Goal: Contribute content

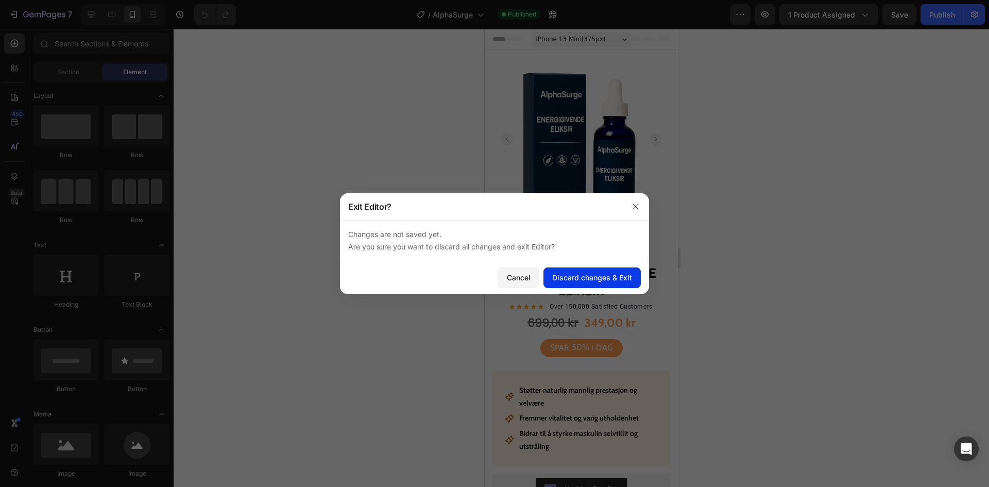
click at [582, 273] on div "Discard changes & Exit" at bounding box center [592, 277] width 80 height 11
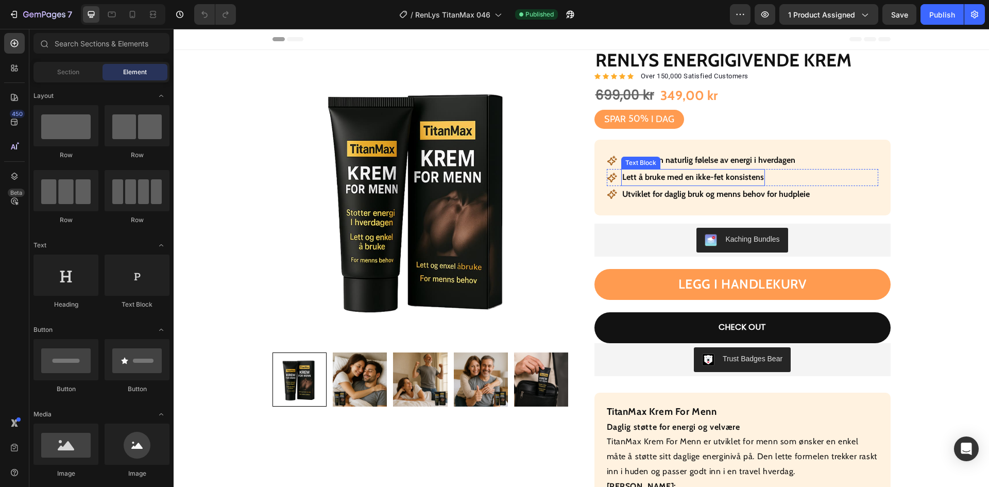
click at [707, 164] on p "Bidrar til en naturlig følelse av energi i hverdagen" at bounding box center [708, 160] width 173 height 15
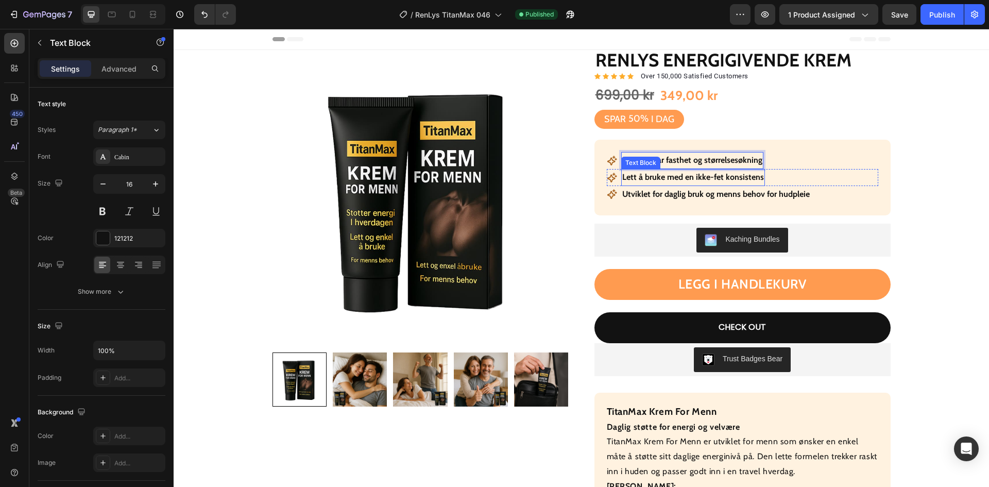
click at [666, 182] on p "Lett å bruke med en ikke-fet konsistens" at bounding box center [693, 177] width 142 height 15
click at [640, 196] on p "Utviklet for daglig bruk og menns behov for hudpleie" at bounding box center [716, 194] width 188 height 15
click at [640, 195] on p "Utviklet for daglig bruk og menns behov for hudpleie" at bounding box center [716, 194] width 188 height 15
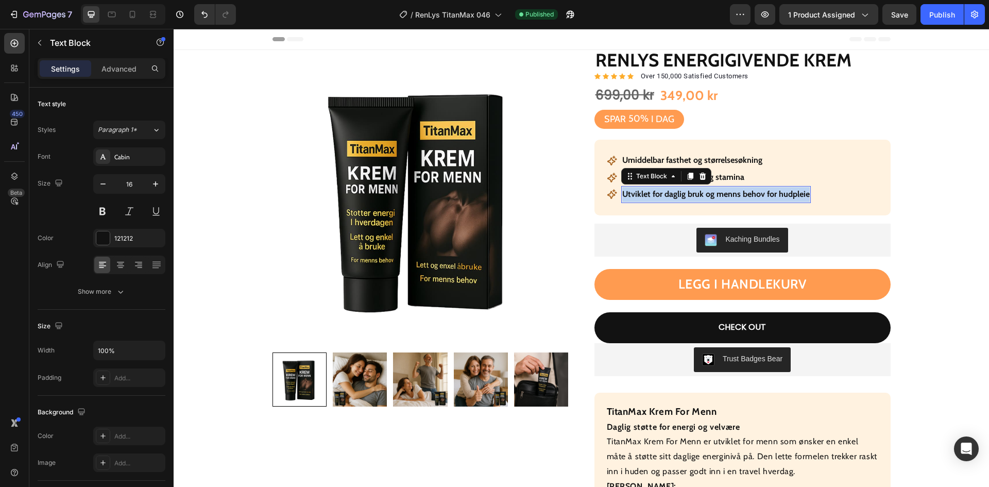
click at [640, 195] on p "Utviklet for daglig bruk og menns behov for hudpleie" at bounding box center [716, 194] width 188 height 15
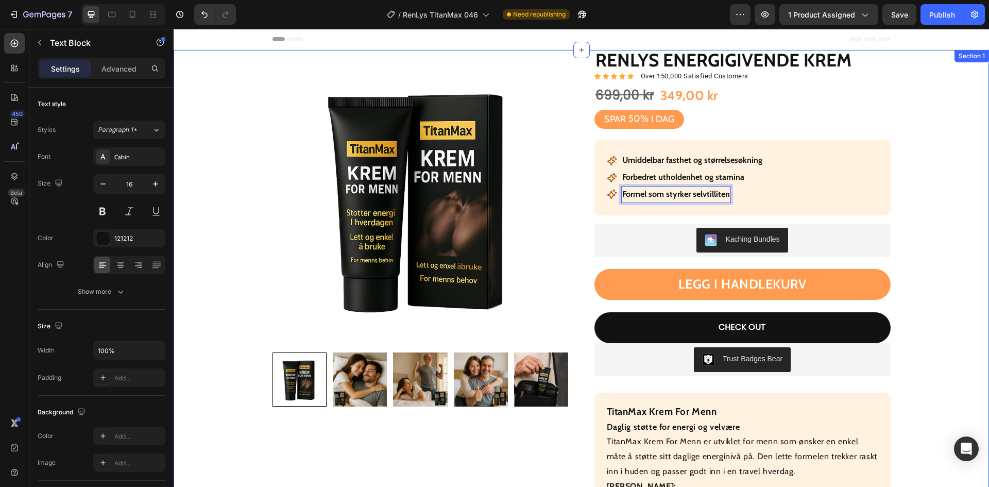
click at [961, 319] on div "Product Images Row Renlys Energigivende krem Product Title Icon Icon Icon Icon …" at bounding box center [581, 384] width 815 height 669
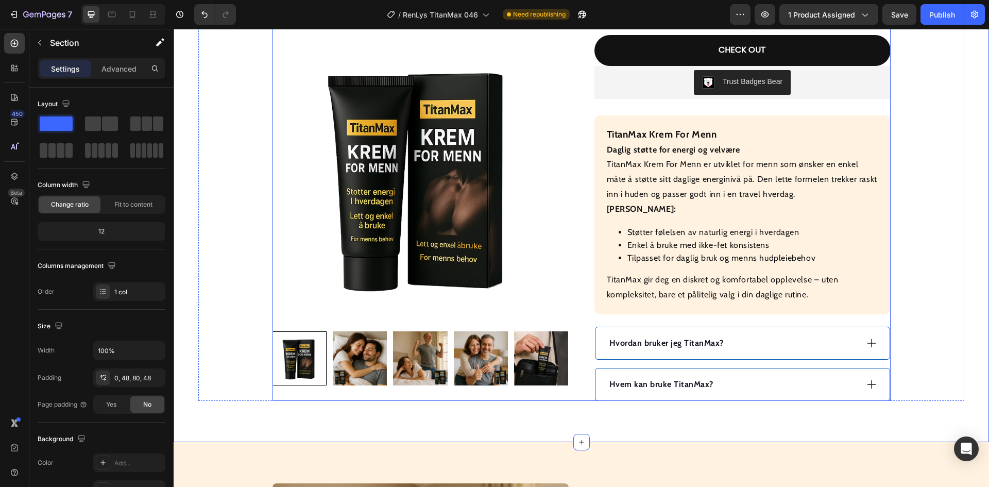
scroll to position [309, 0]
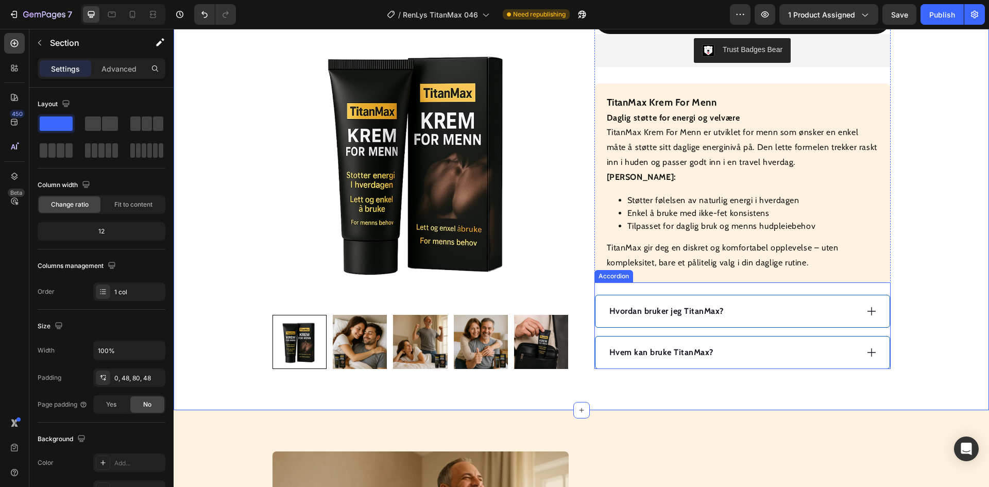
click at [689, 308] on strong "Hvordan bruker jeg TitanMax?" at bounding box center [666, 311] width 114 height 10
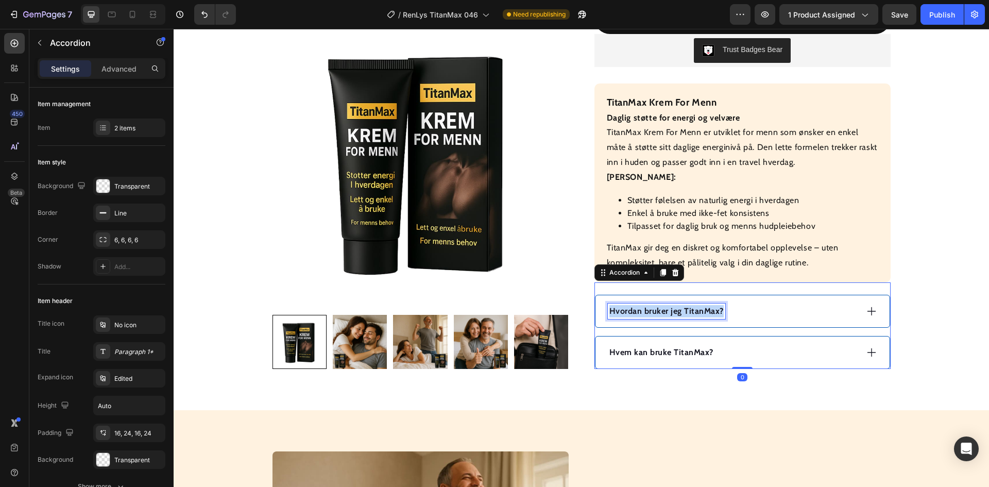
click at [689, 308] on strong "Hvordan bruker jeg TitanMax?" at bounding box center [666, 311] width 114 height 10
click at [755, 312] on div "Hvordan bruker jeg TitanMax?" at bounding box center [733, 310] width 250 height 15
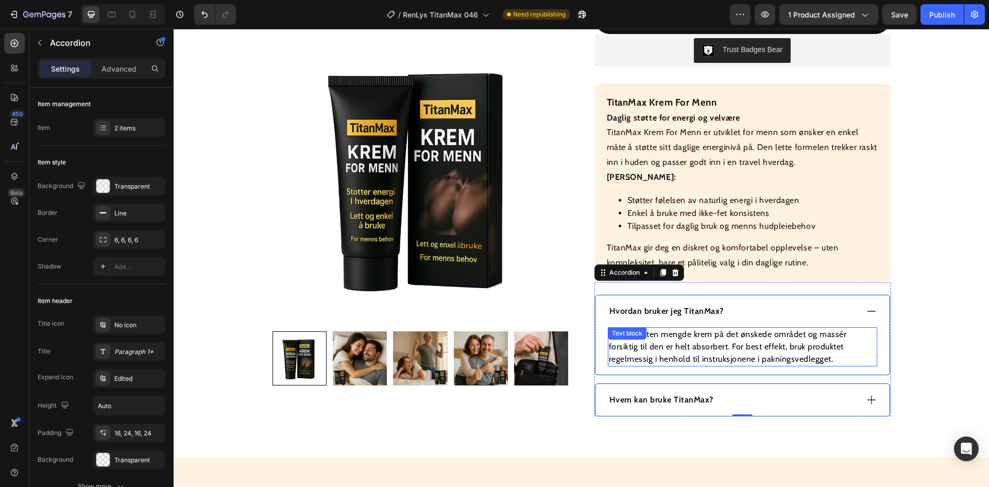
click at [690, 360] on p "Påfør en liten mengde krem på det ønskede området og massér forsiktig til den e…" at bounding box center [742, 346] width 267 height 37
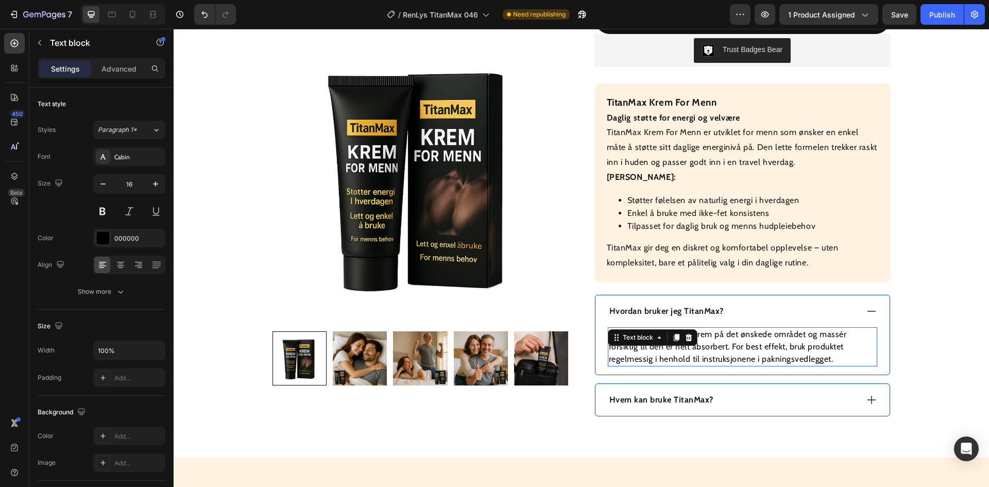
click at [691, 360] on p "Påfør en liten mengde krem på det ønskede området og massér forsiktig til den e…" at bounding box center [742, 346] width 267 height 37
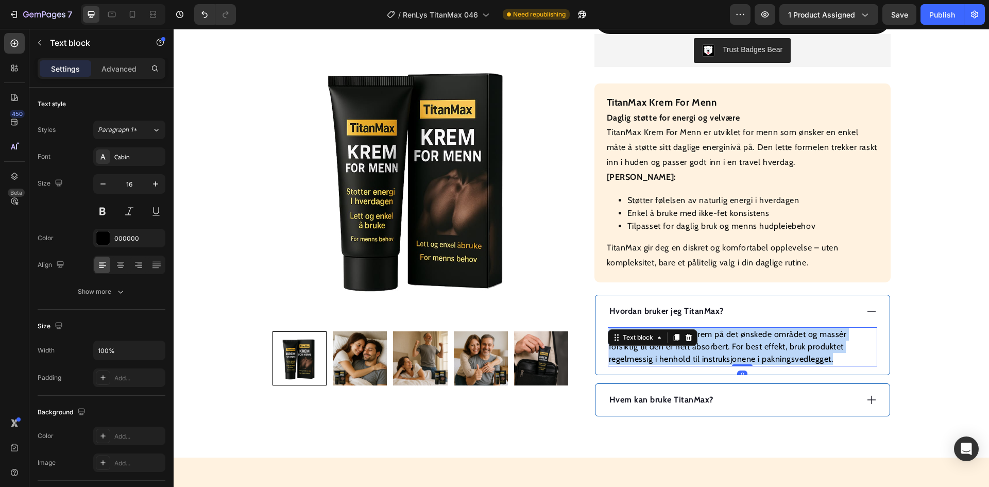
click at [691, 360] on p "Påfør en liten mengde krem på det ønskede området og massér forsiktig til den e…" at bounding box center [742, 346] width 267 height 37
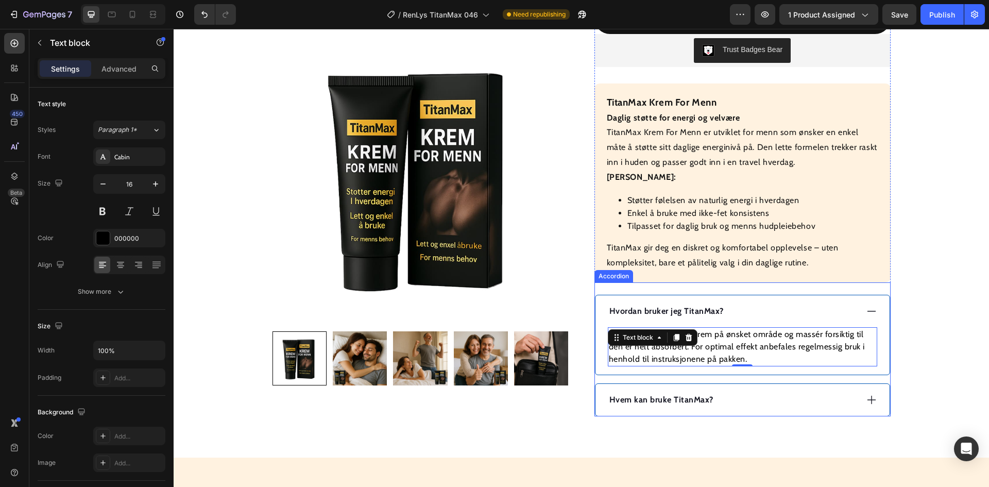
click at [647, 395] on strong "Hvem kan bruke TitanMax?" at bounding box center [661, 400] width 104 height 10
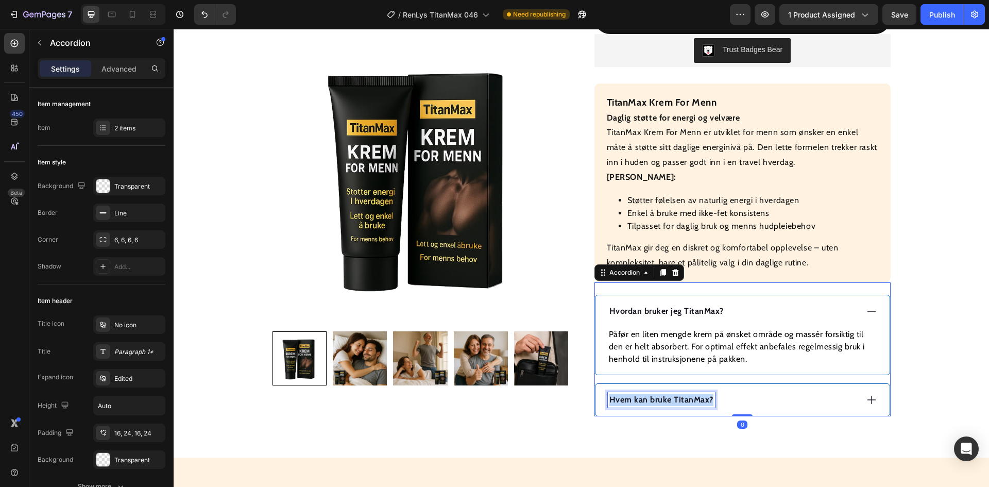
click at [647, 395] on strong "Hvem kan bruke TitanMax?" at bounding box center [661, 400] width 104 height 10
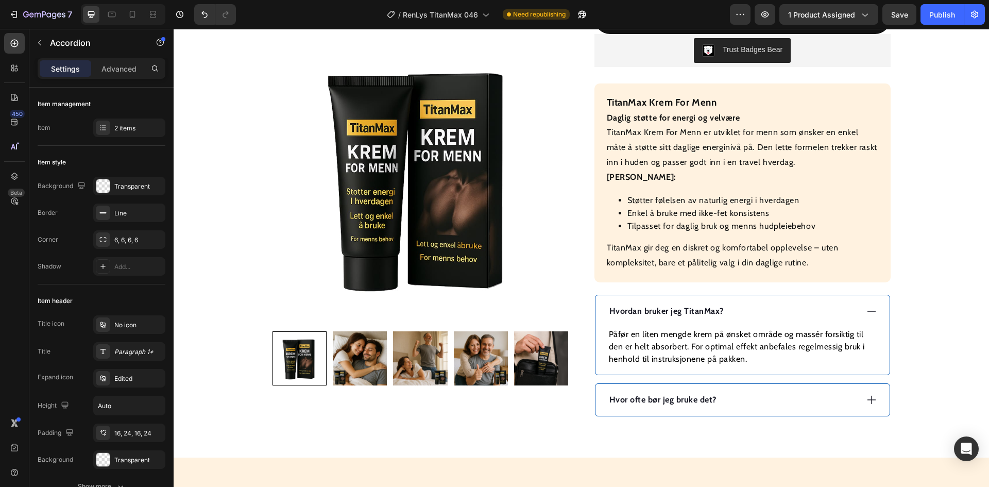
click at [785, 397] on div "Hvor ofte bør jeg bruke det?" at bounding box center [733, 399] width 250 height 15
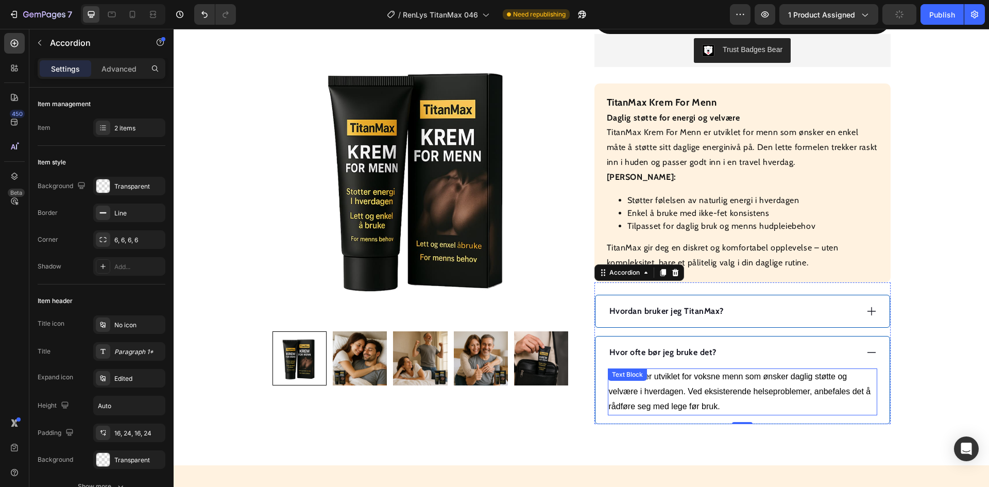
click at [657, 386] on p "TitanMax er utviklet for voksne menn som ønsker daglig støtte og velvære i hver…" at bounding box center [742, 391] width 267 height 44
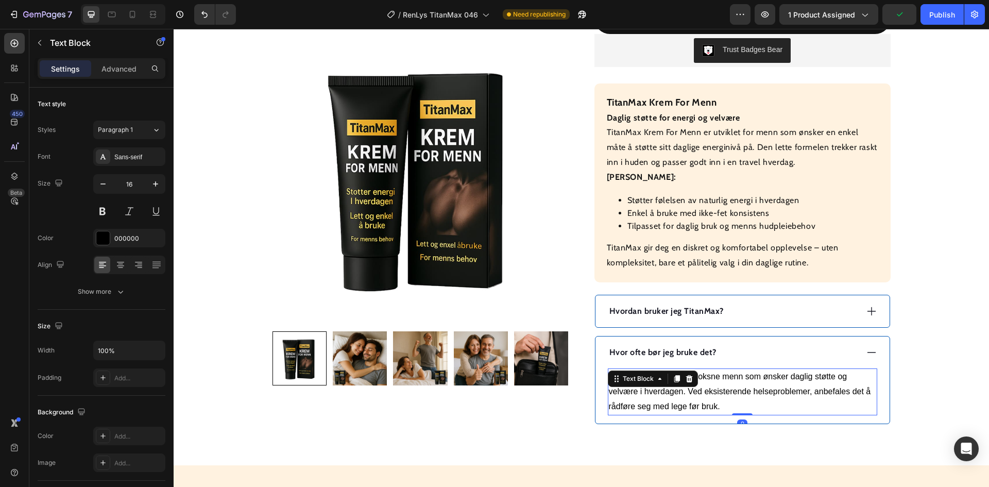
click at [771, 385] on p "TitanMax er utviklet for voksne menn som ønsker daglig støtte og velvære i hver…" at bounding box center [742, 391] width 267 height 44
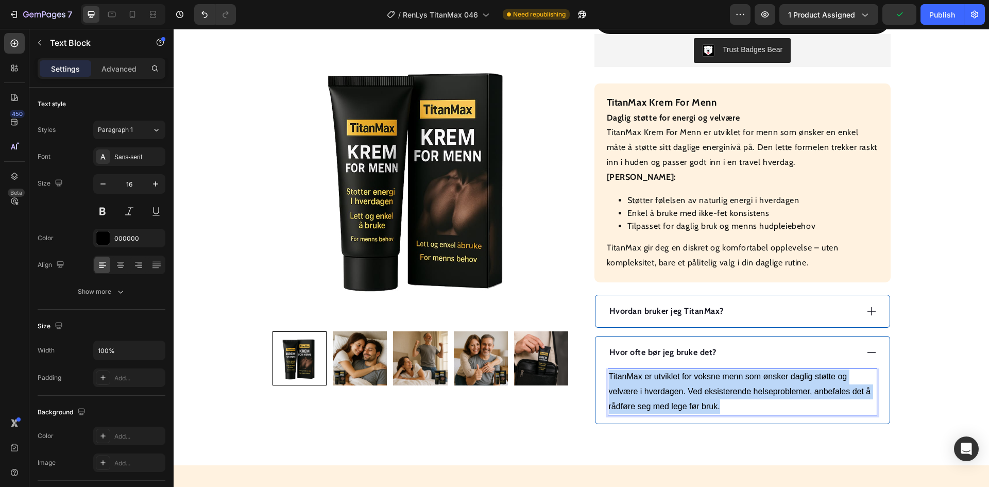
click at [771, 385] on p "TitanMax er utviklet for voksne menn som ønsker daglig støtte og velvære i hver…" at bounding box center [742, 391] width 267 height 44
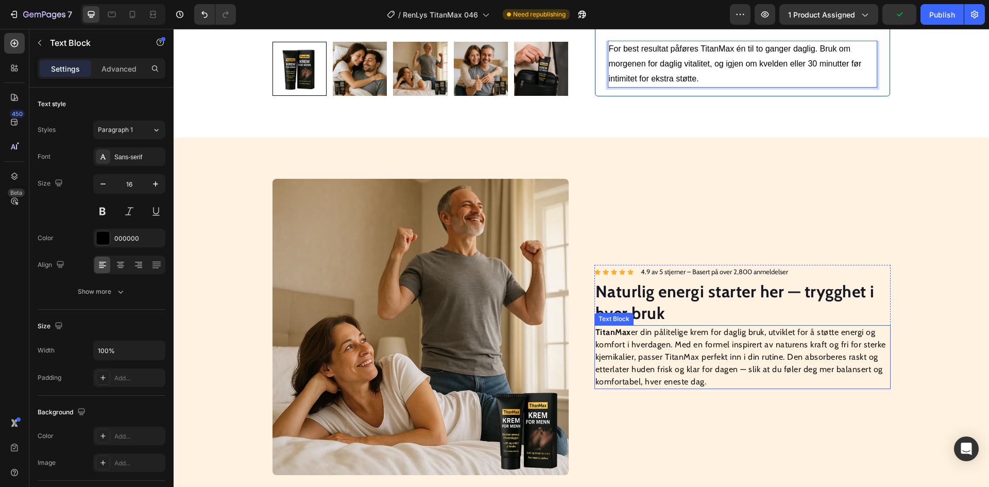
scroll to position [618, 0]
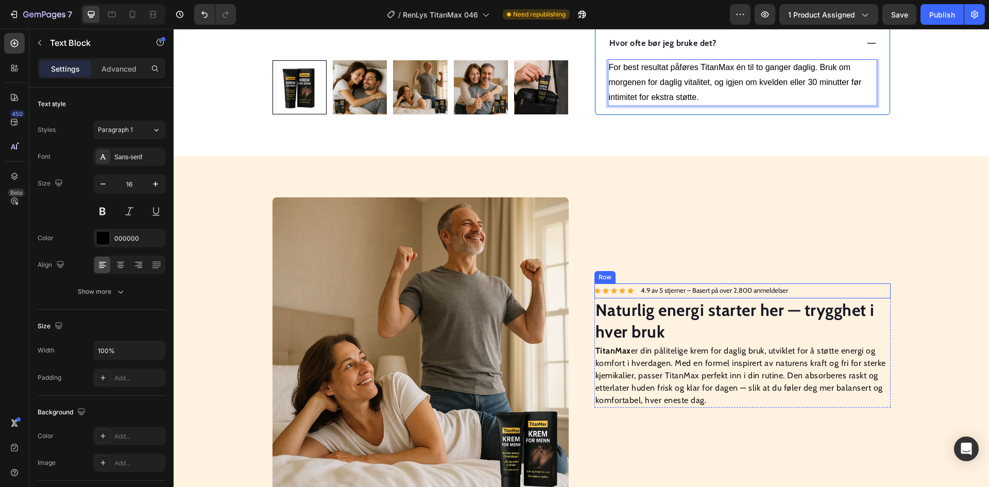
click at [807, 290] on div "Icon Icon Icon Icon Icon Icon List Hoz 4.9 av 5 stjerner – Basert på over 2,800…" at bounding box center [742, 290] width 296 height 15
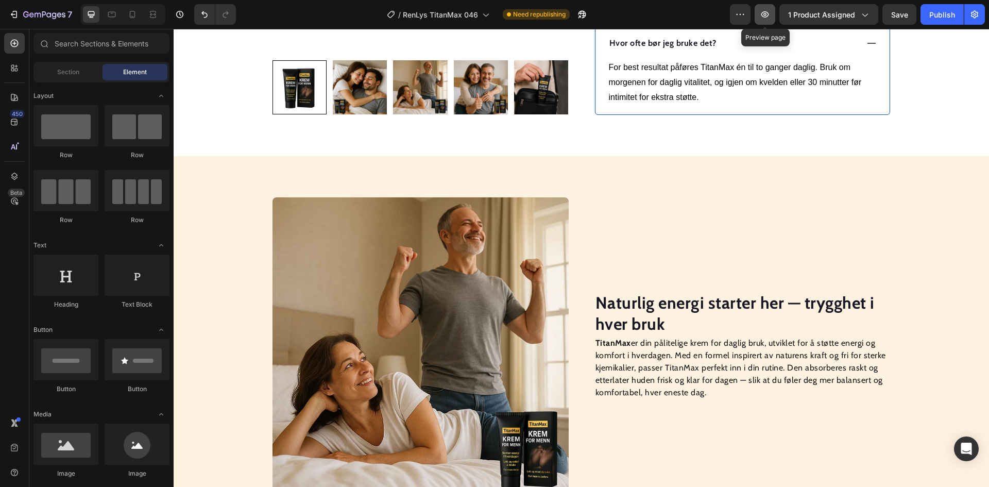
click at [769, 15] on icon "button" at bounding box center [765, 14] width 8 height 6
click at [656, 303] on strong "Naturlig energi starter her — trygghet i hver bruk" at bounding box center [735, 314] width 279 height 42
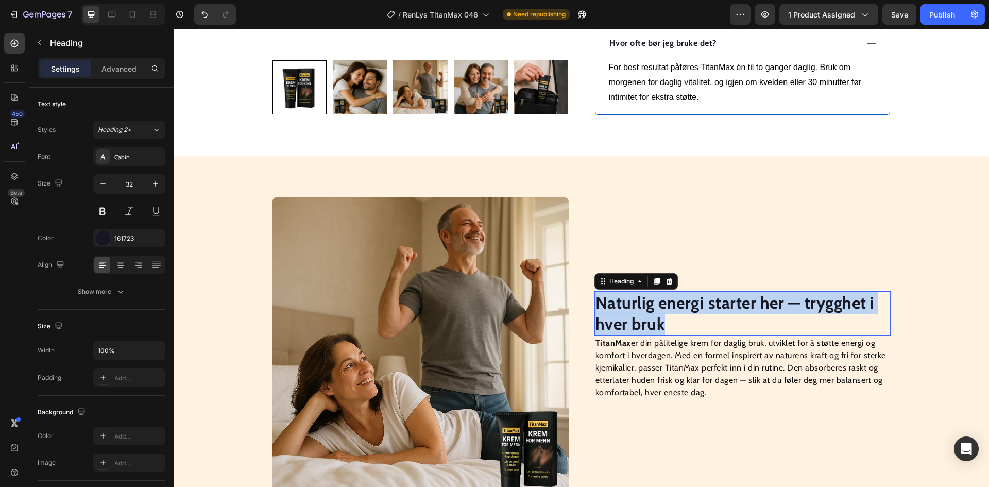
click at [656, 303] on strong "Naturlig energi starter her — trygghet i hver bruk" at bounding box center [735, 314] width 279 height 42
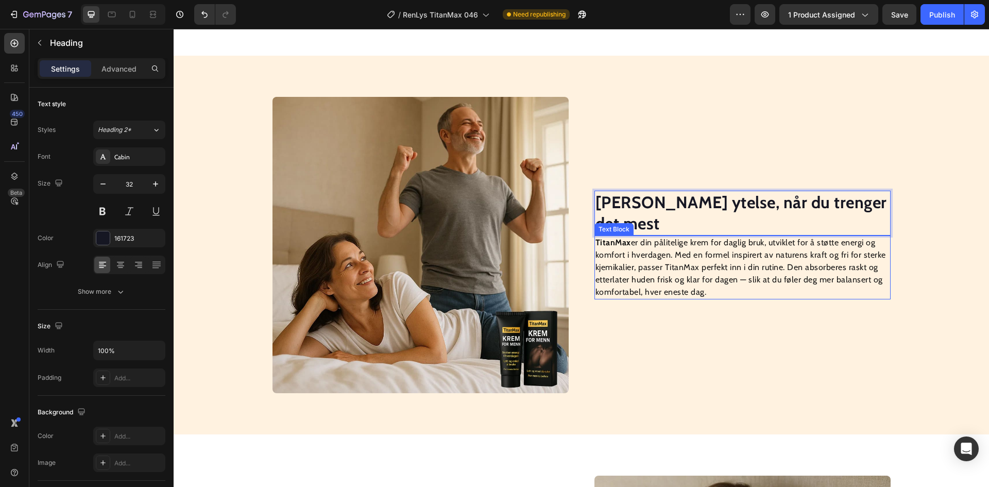
scroll to position [721, 0]
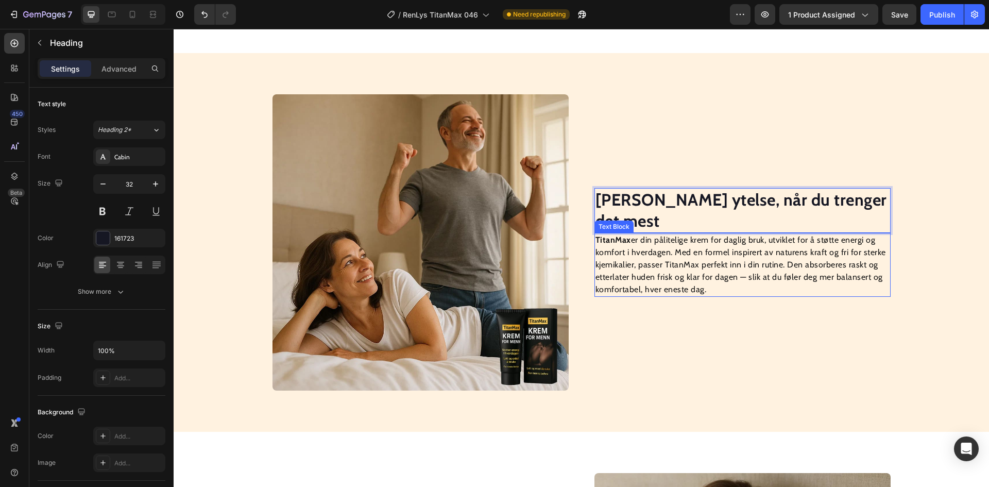
click at [664, 283] on p "TitanMax er din pålitelige krem for daglig bruk, utviklet for å støtte energi o…" at bounding box center [743, 265] width 294 height 62
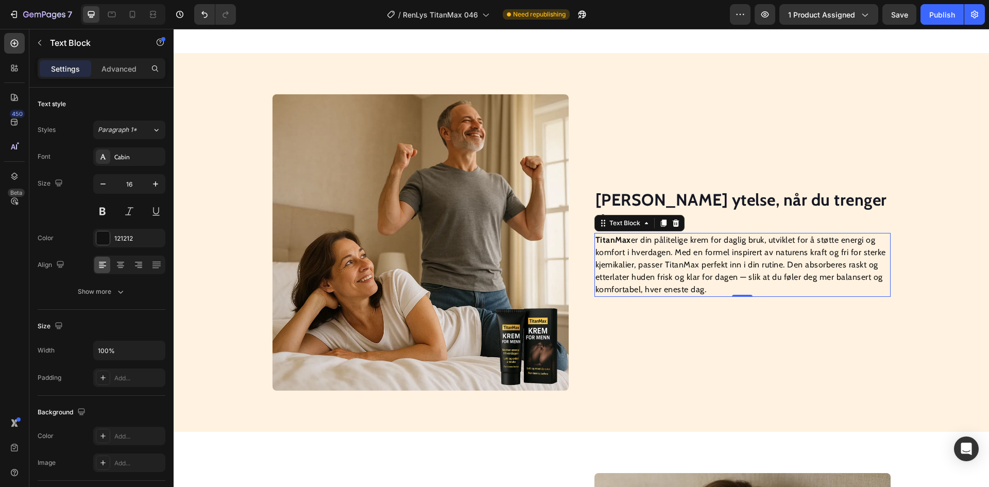
click at [664, 283] on p "TitanMax er din pålitelige krem for daglig bruk, utviklet for å støtte energi o…" at bounding box center [743, 265] width 294 height 62
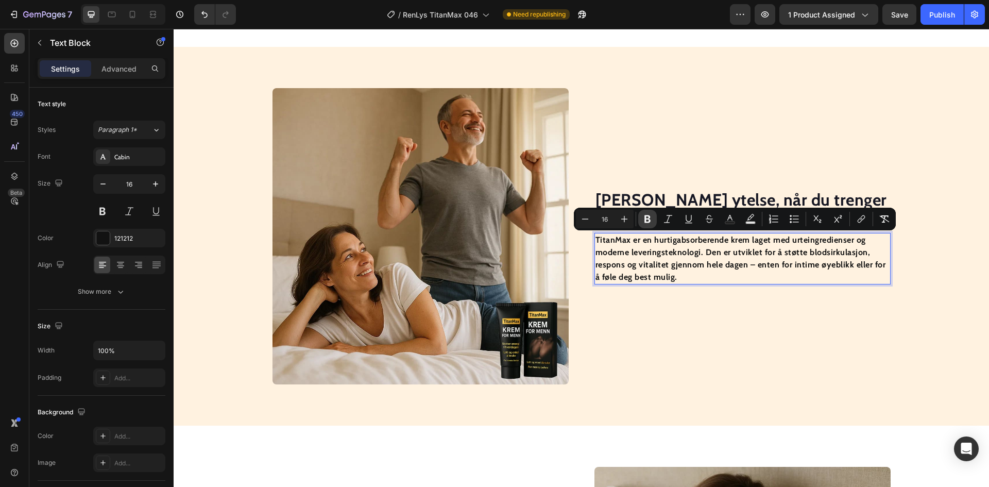
click at [645, 220] on icon "Editor contextual toolbar" at bounding box center [647, 219] width 6 height 8
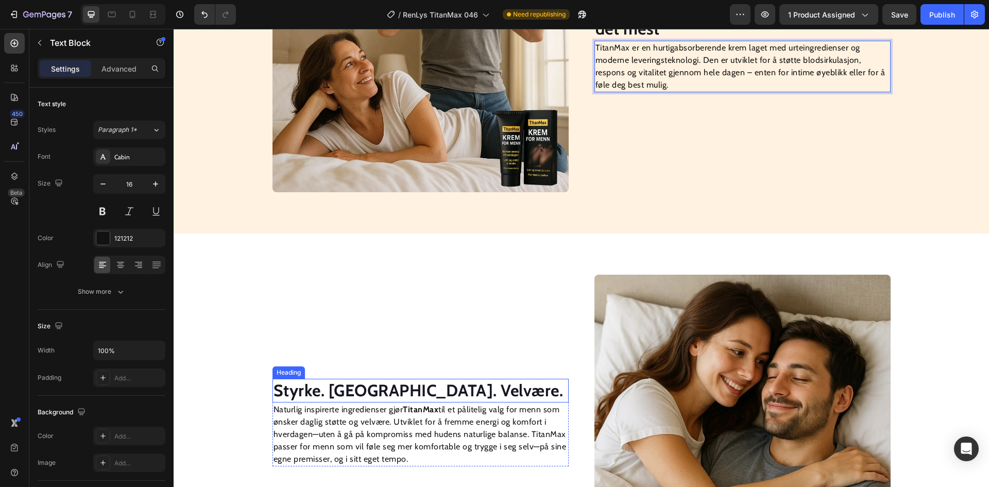
scroll to position [985, 0]
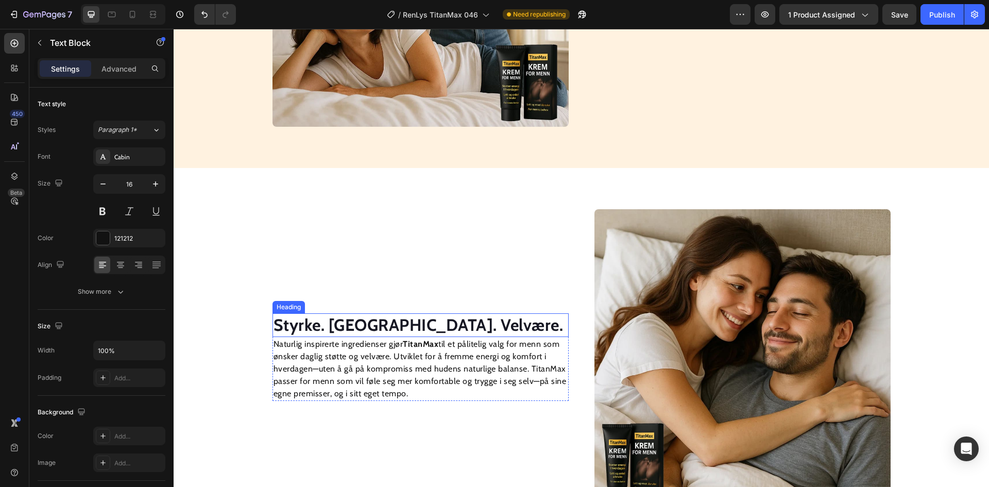
click at [438, 327] on strong "Styrke. [GEOGRAPHIC_DATA]. Velvære." at bounding box center [419, 325] width 290 height 20
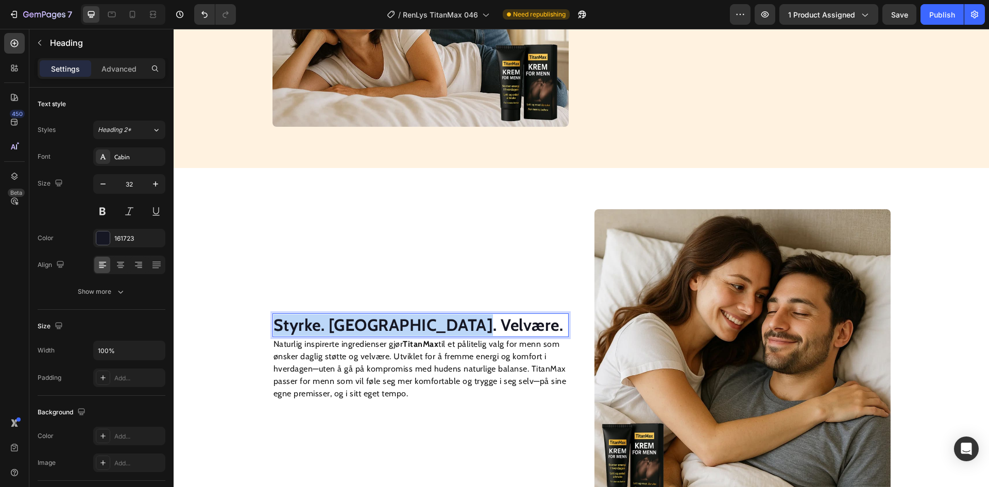
click at [438, 327] on strong "Styrke. [GEOGRAPHIC_DATA]. Velvære." at bounding box center [419, 325] width 290 height 20
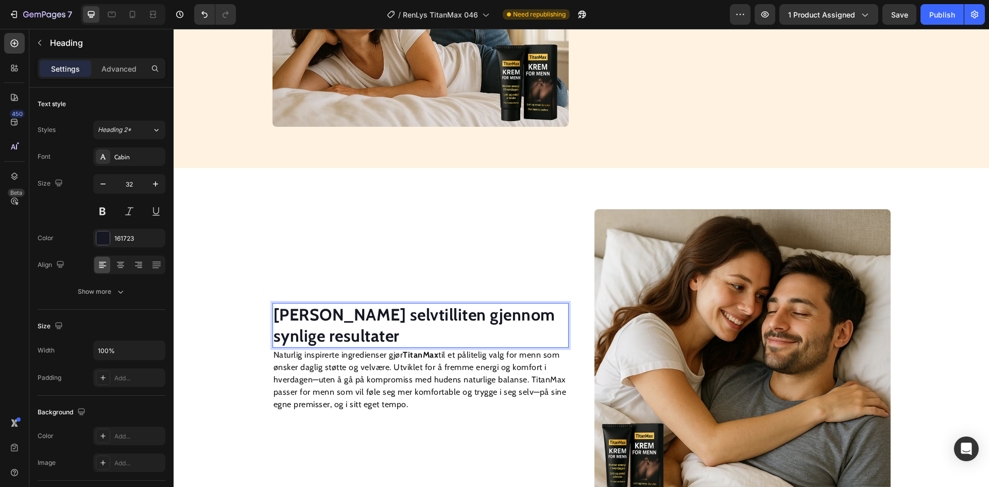
scroll to position [975, 0]
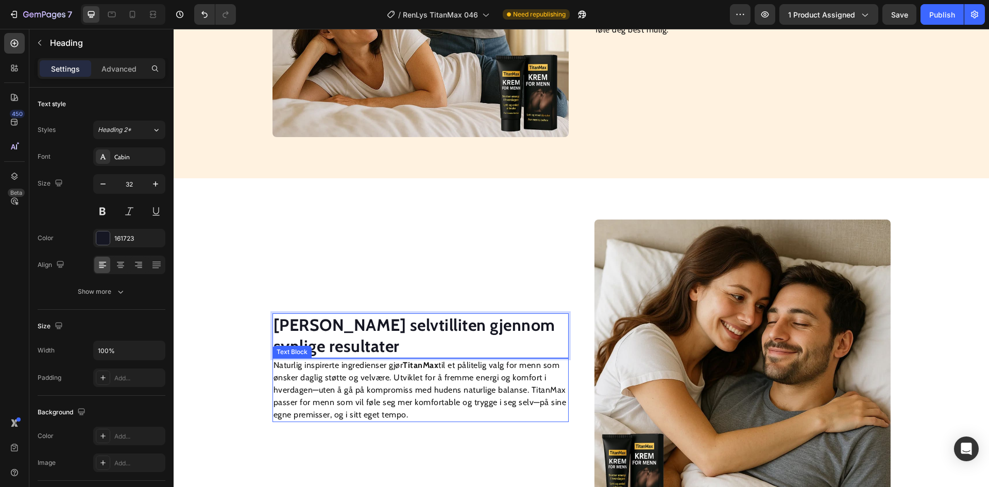
click at [380, 395] on p "Naturlig inspirerte ingredienser gjør TitanMax til et pålitelig valg for menn s…" at bounding box center [421, 390] width 294 height 62
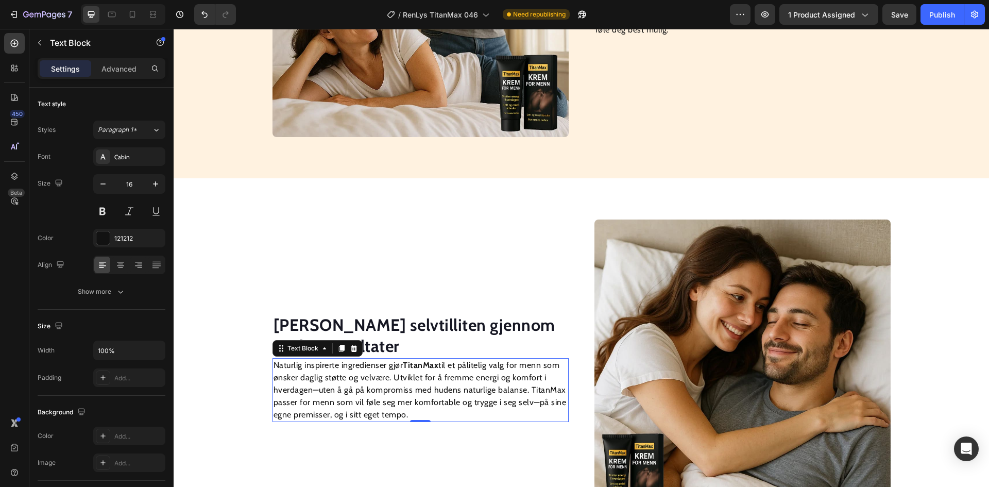
click at [380, 395] on p "Naturlig inspirerte ingredienser gjør TitanMax til et pålitelig valg for menn s…" at bounding box center [421, 390] width 294 height 62
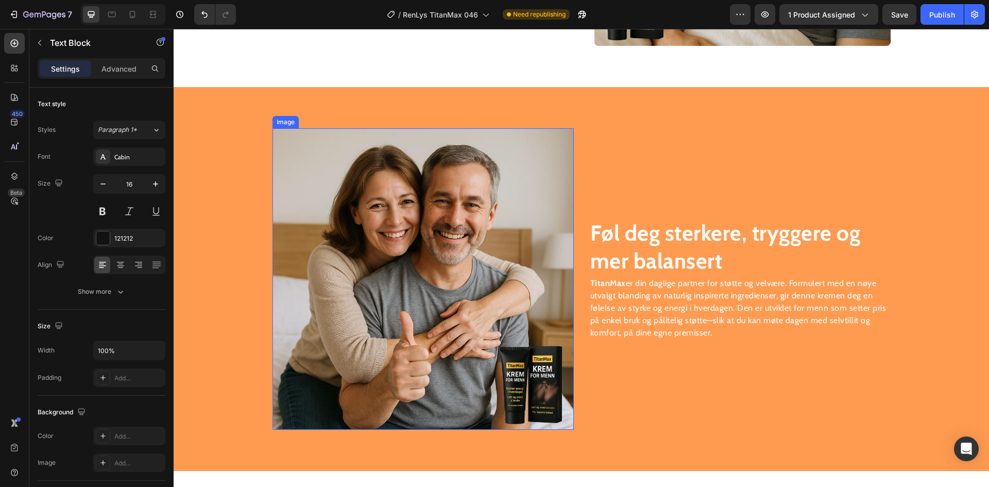
scroll to position [1451, 0]
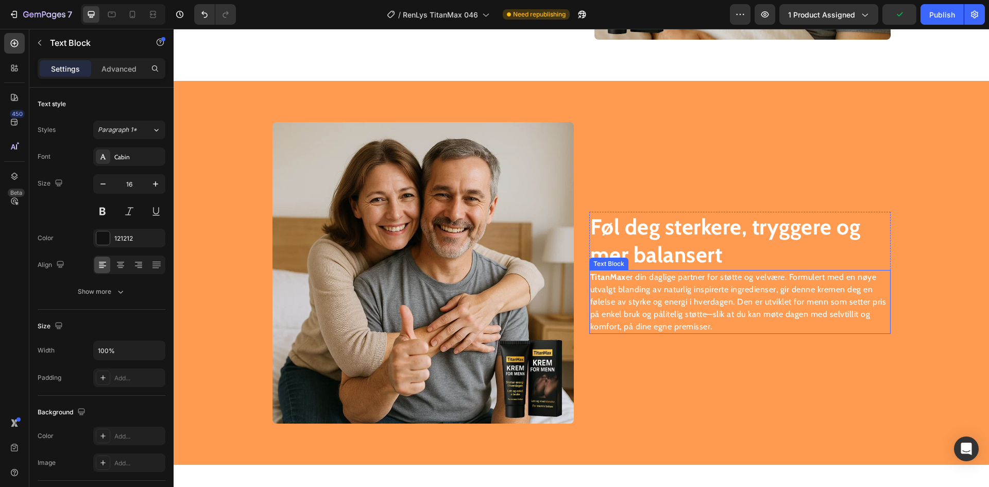
click at [655, 260] on strong "Føl deg sterkere, tryggere og mer balansert" at bounding box center [725, 240] width 270 height 55
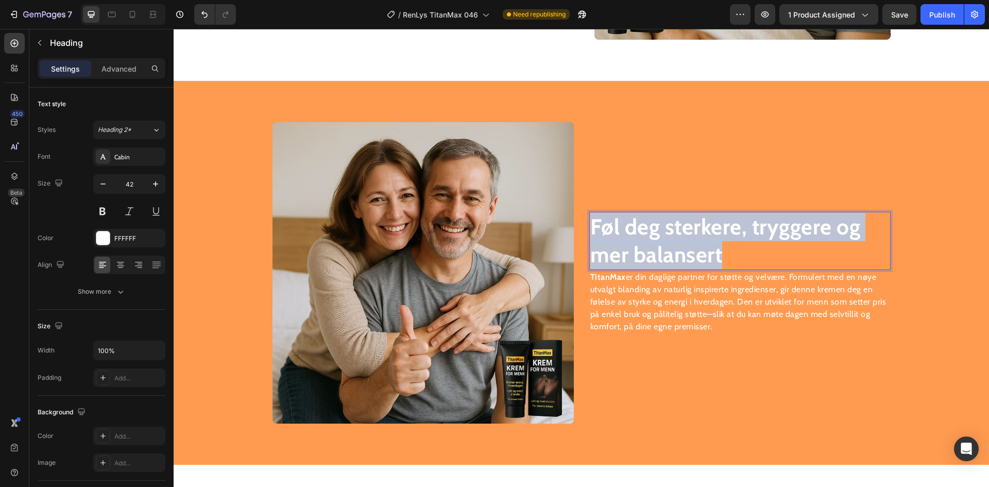
click at [655, 260] on strong "Føl deg sterkere, tryggere og mer balansert" at bounding box center [725, 240] width 270 height 55
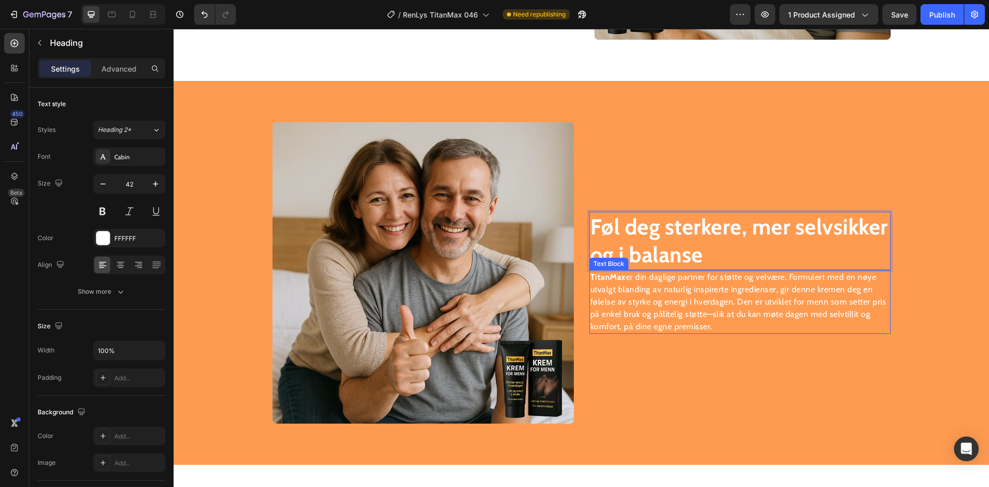
click at [621, 307] on p "TitanMax er din daglige partner for støtte og velvære. Formulert med en nøye ut…" at bounding box center [739, 302] width 299 height 62
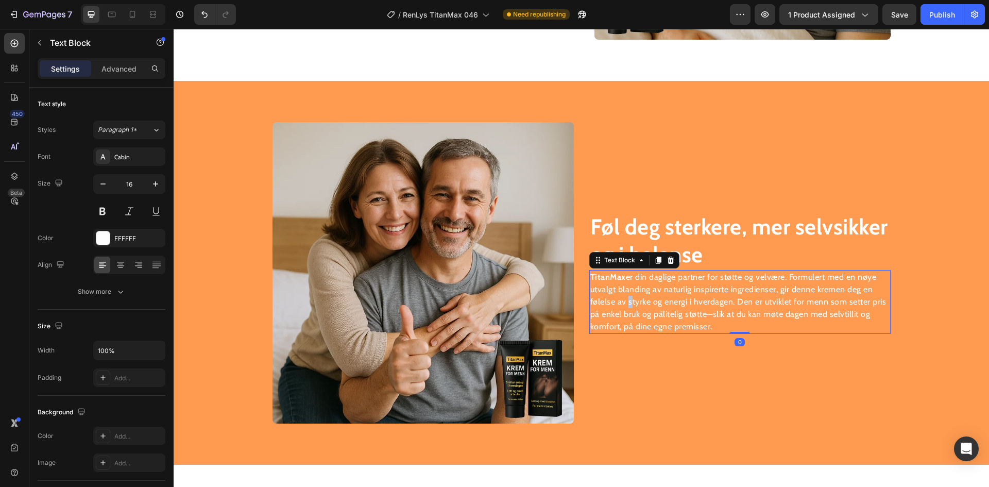
click at [621, 307] on p "TitanMax er din daglige partner for støtte og velvære. Formulert med en nøye ut…" at bounding box center [739, 302] width 299 height 62
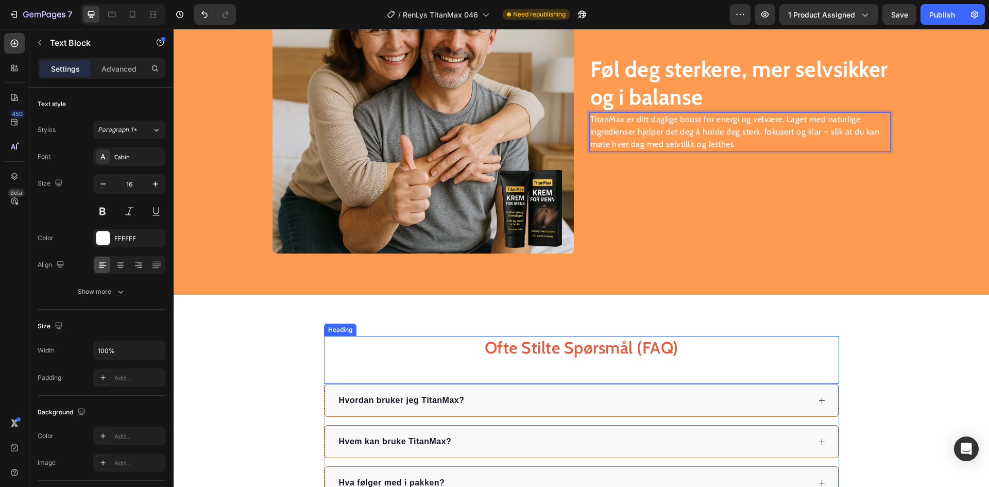
scroll to position [1721, 0]
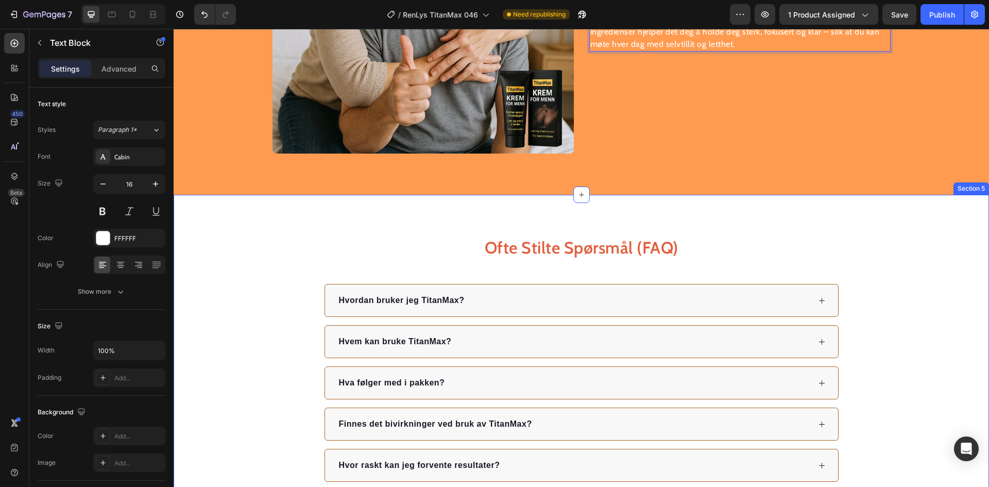
click at [761, 230] on div "Ofte Stilte Spørsmål (FAQ) Heading Hvordan bruker jeg TitanMax? Hvem kan bruke …" at bounding box center [581, 359] width 815 height 329
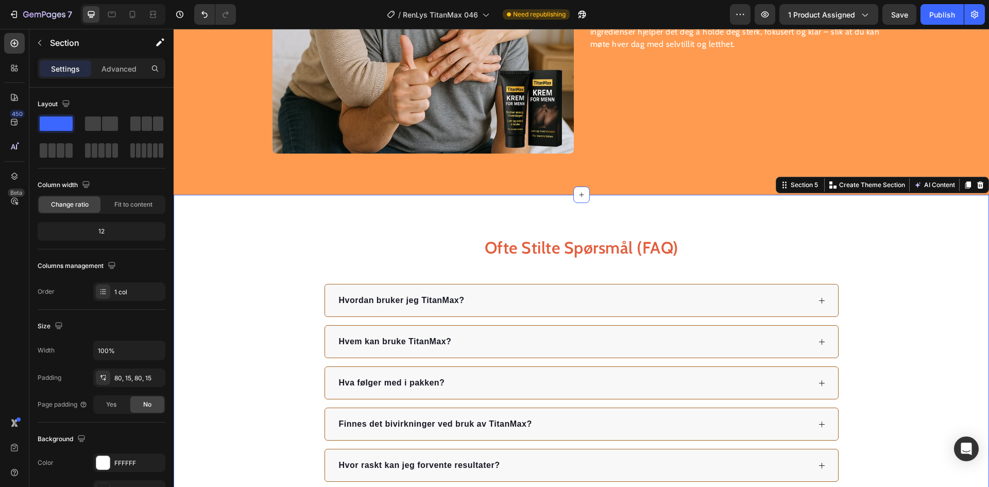
scroll to position [1552, 0]
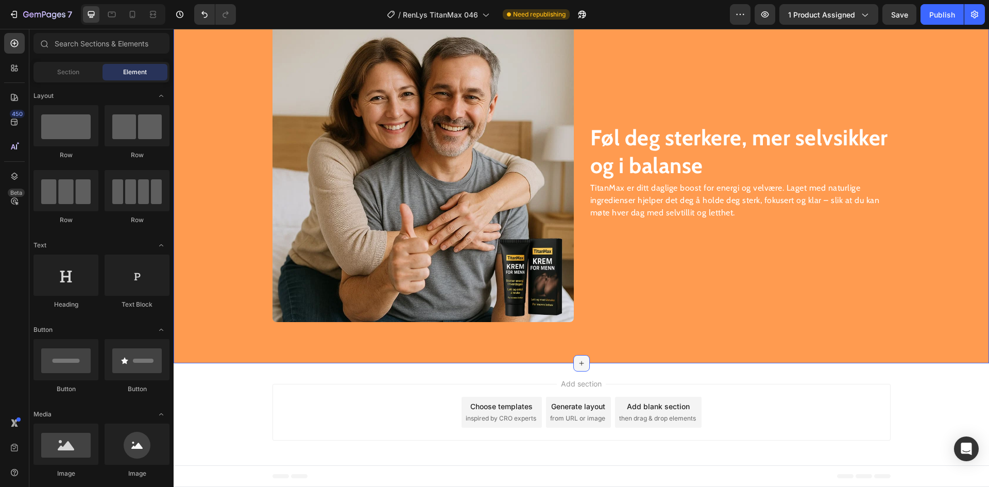
click at [582, 363] on div at bounding box center [581, 363] width 16 height 16
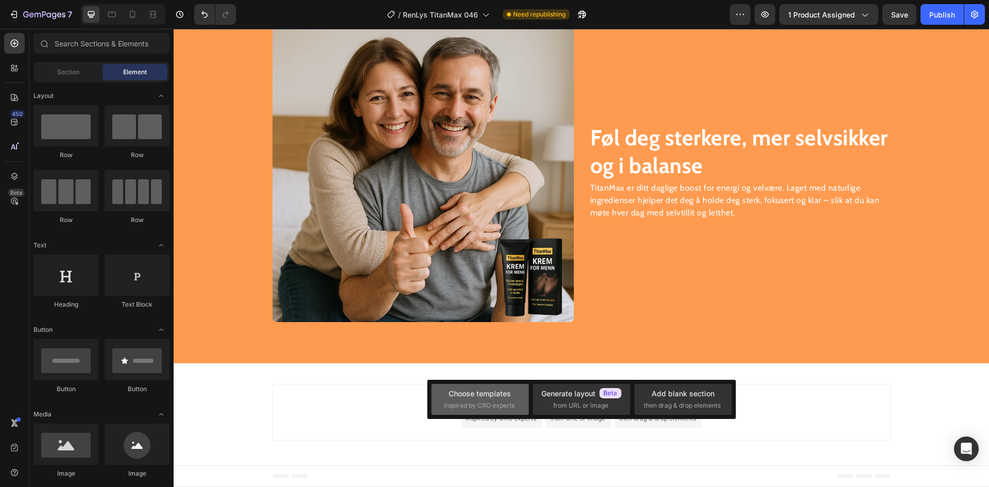
click at [488, 399] on div "Choose templates inspired by CRO experts" at bounding box center [480, 399] width 72 height 22
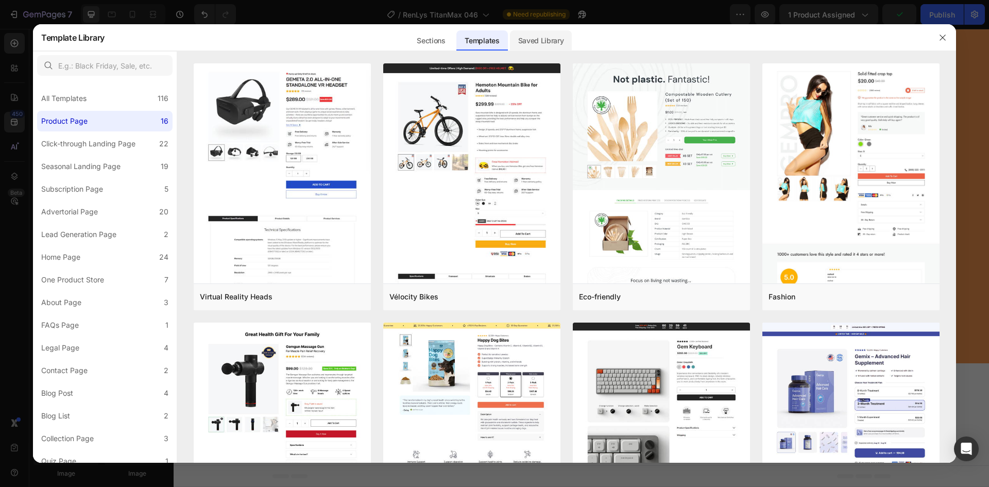
click at [538, 38] on div "Saved Library" at bounding box center [541, 40] width 62 height 21
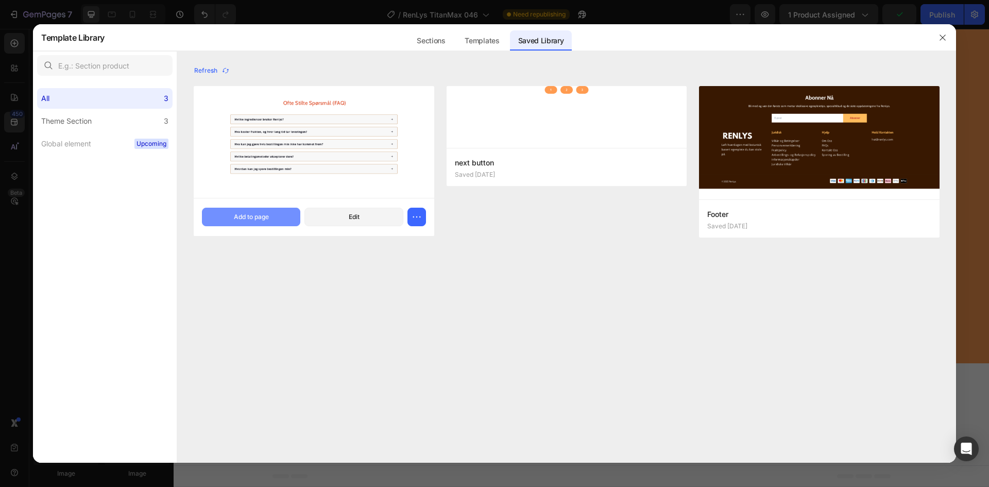
click at [265, 217] on div "Add to page" at bounding box center [251, 216] width 35 height 9
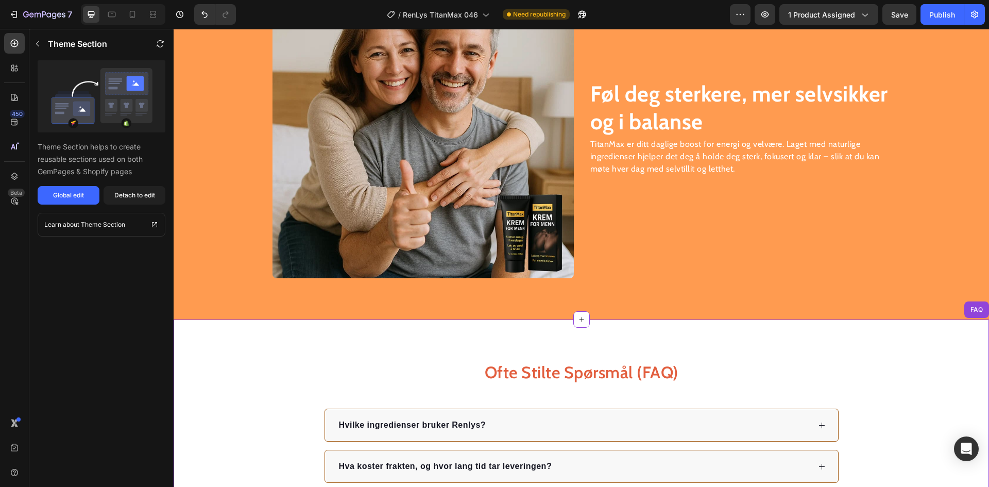
scroll to position [1571, 0]
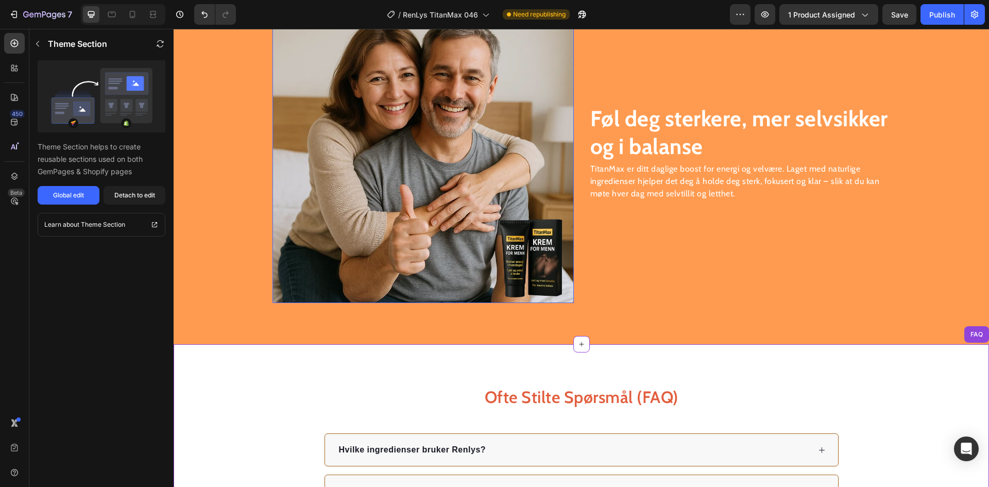
drag, startPoint x: 393, startPoint y: 171, endPoint x: 194, endPoint y: 212, distance: 202.5
click at [392, 171] on img at bounding box center [423, 152] width 301 height 301
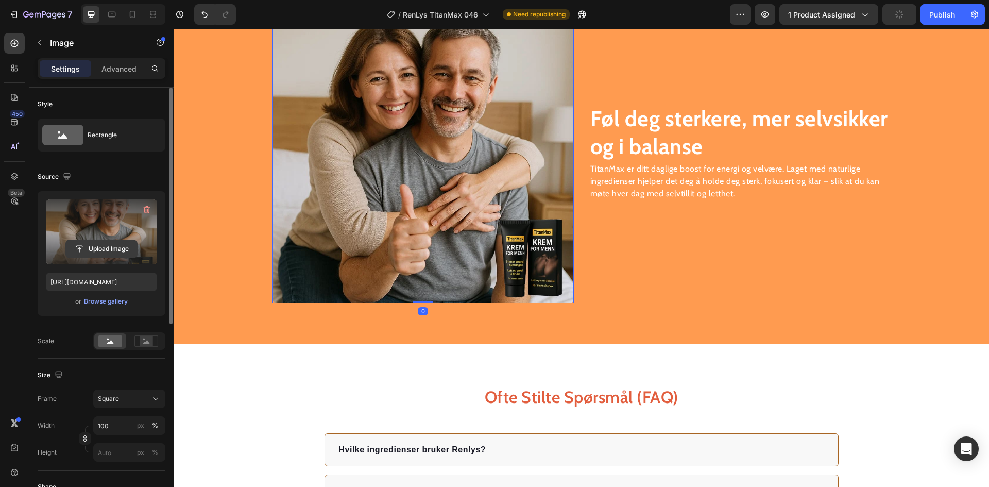
click at [99, 248] on input "file" at bounding box center [101, 249] width 71 height 18
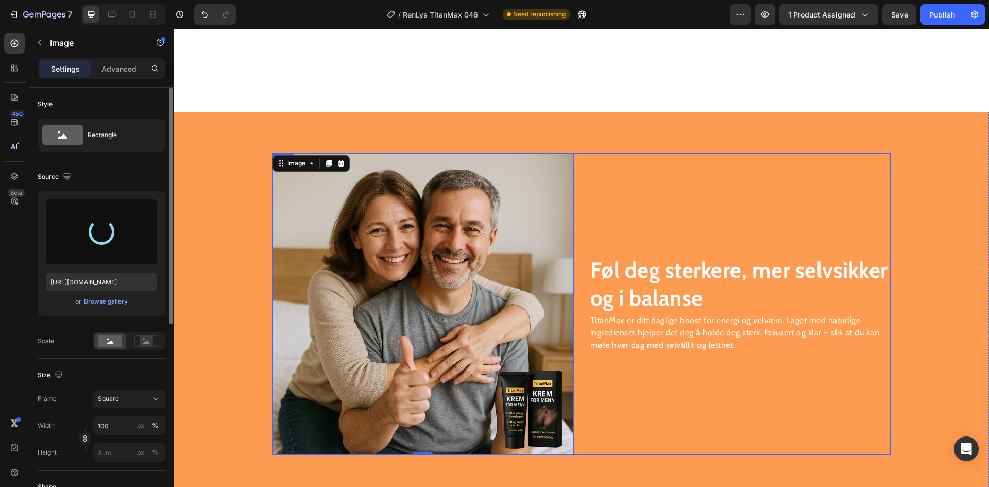
type input "[URL][DOMAIN_NAME]"
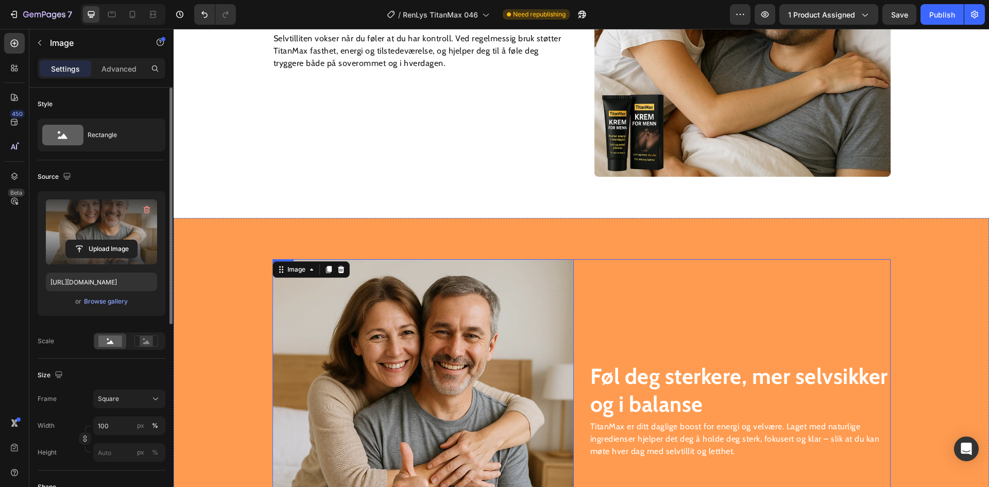
scroll to position [1262, 0]
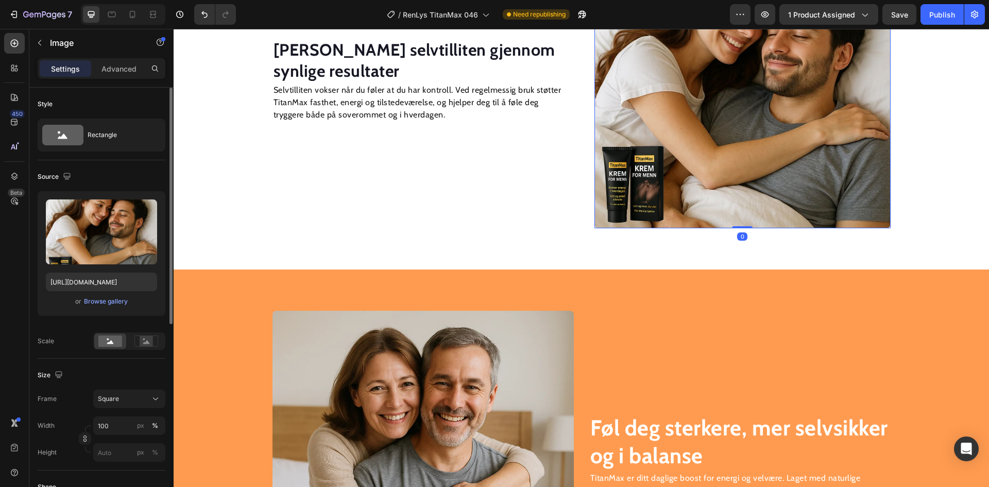
click at [669, 119] on img at bounding box center [742, 80] width 296 height 296
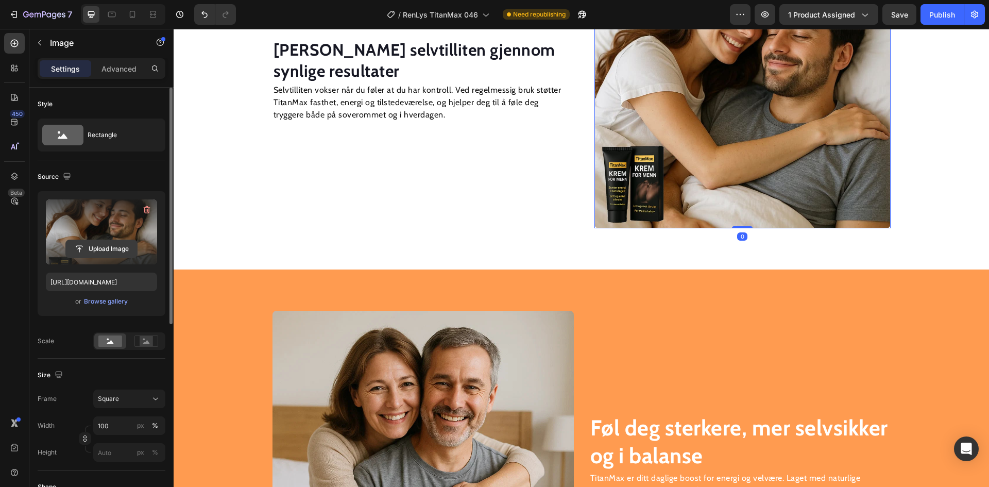
click at [98, 257] on input "file" at bounding box center [101, 249] width 71 height 18
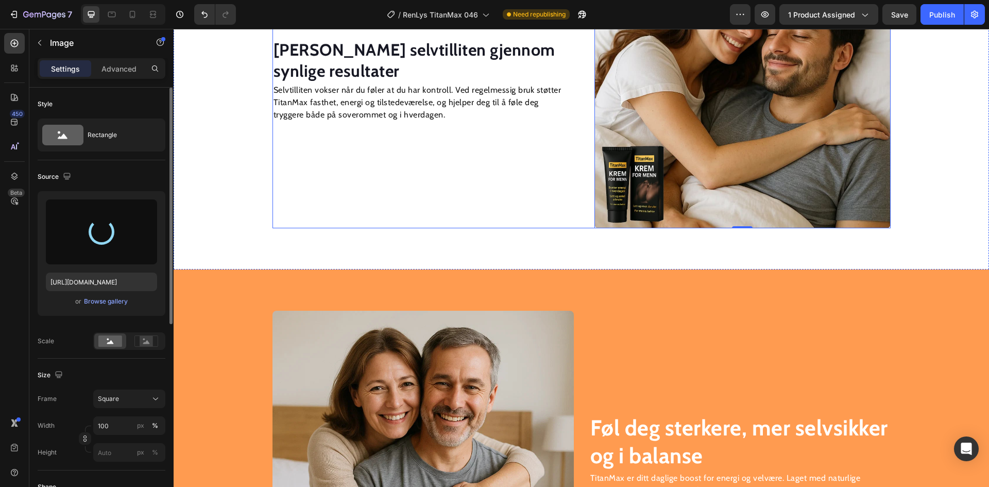
type input "[URL][DOMAIN_NAME]"
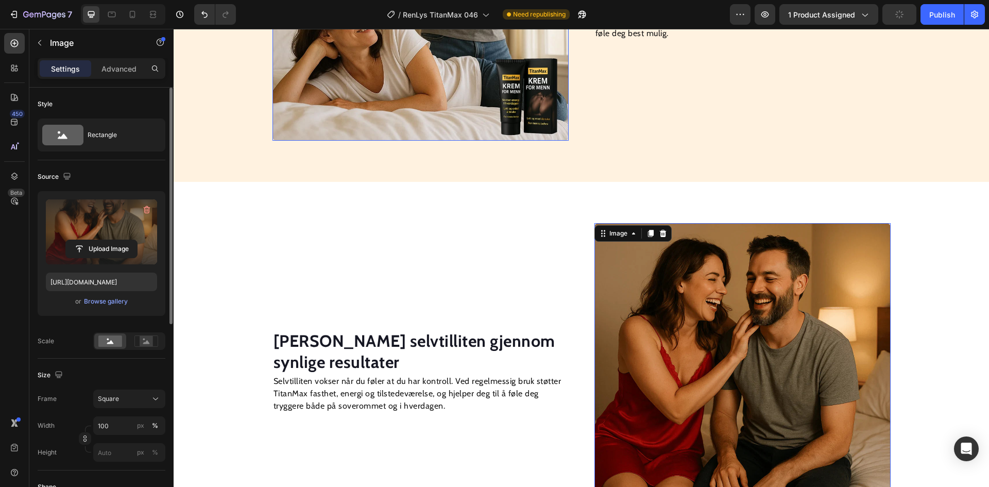
scroll to position [953, 0]
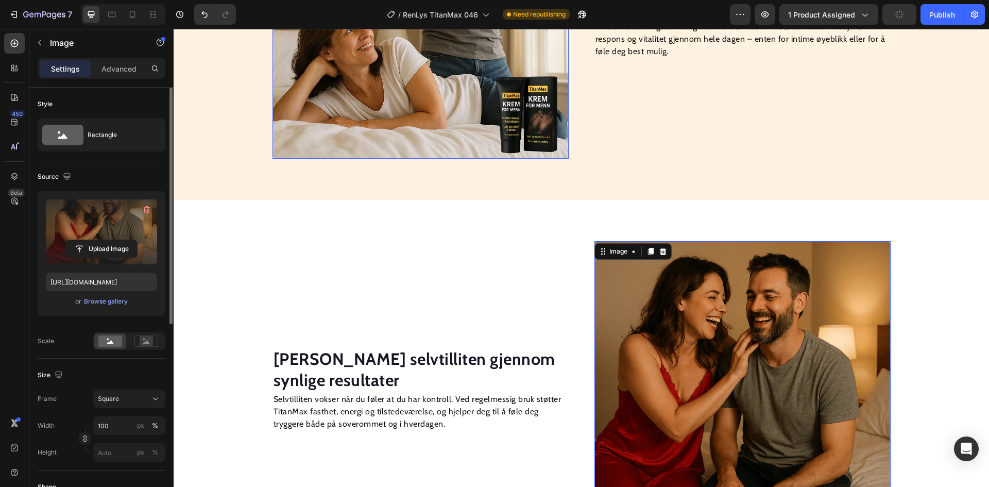
click at [433, 98] on img at bounding box center [421, 10] width 296 height 296
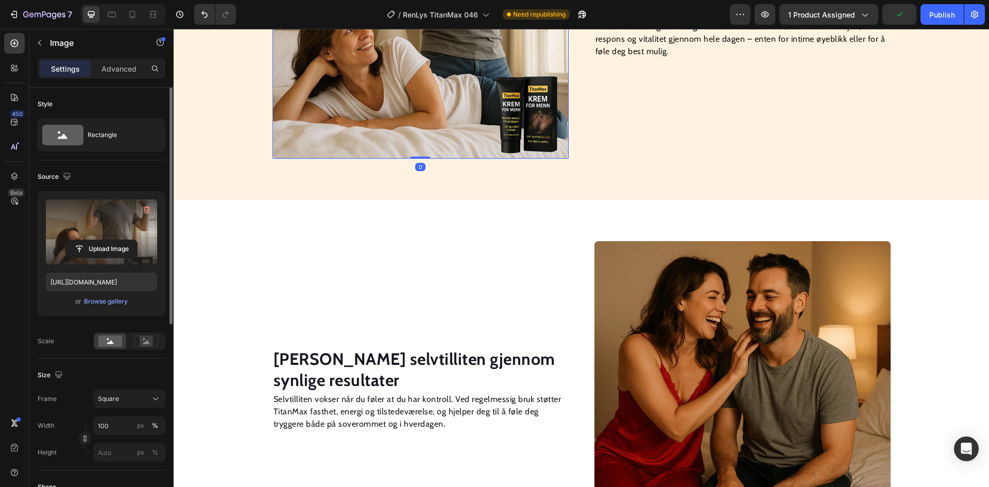
click at [125, 237] on label at bounding box center [101, 231] width 111 height 65
click at [125, 240] on input "file" at bounding box center [101, 249] width 71 height 18
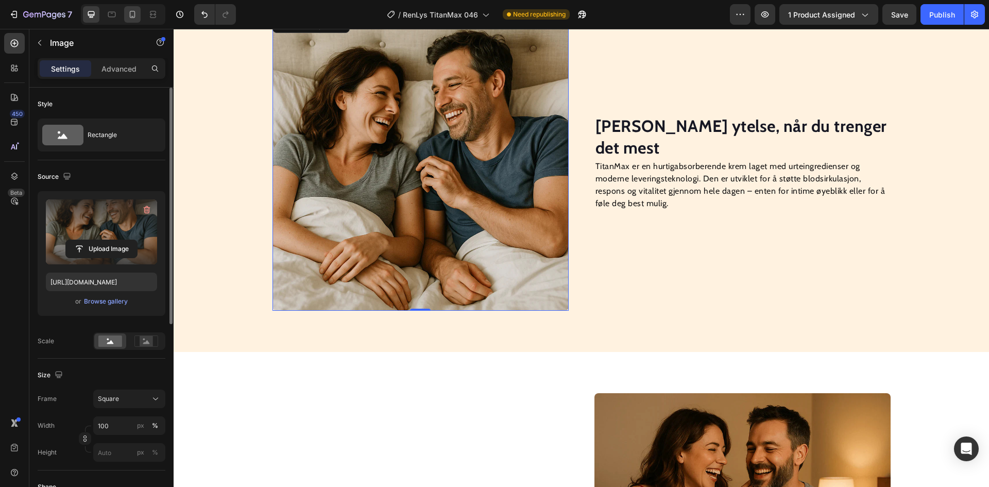
scroll to position [695, 0]
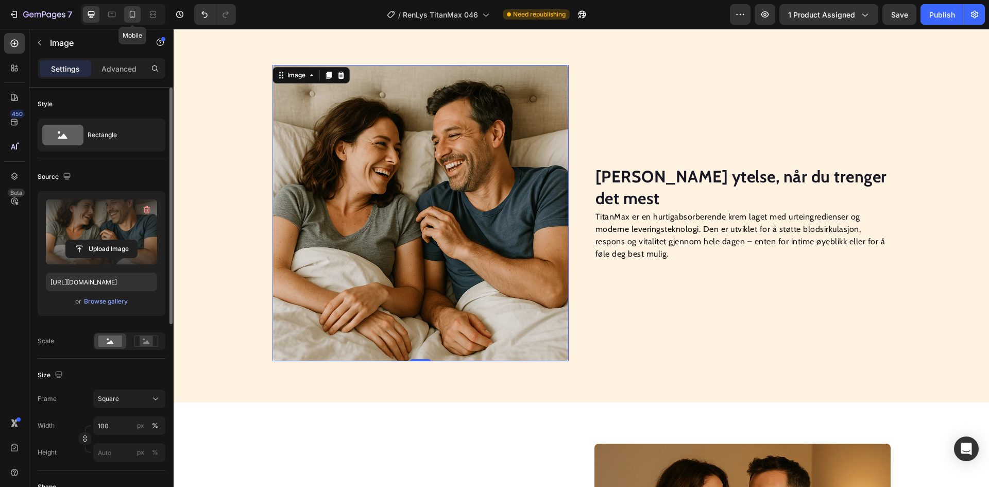
click at [128, 15] on icon at bounding box center [132, 14] width 10 height 10
type input "[URL][DOMAIN_NAME]"
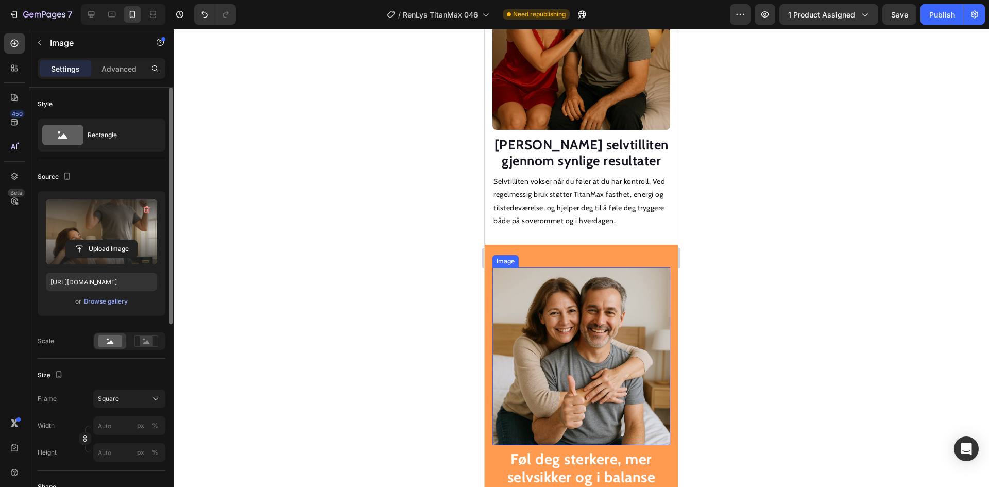
scroll to position [1316, 0]
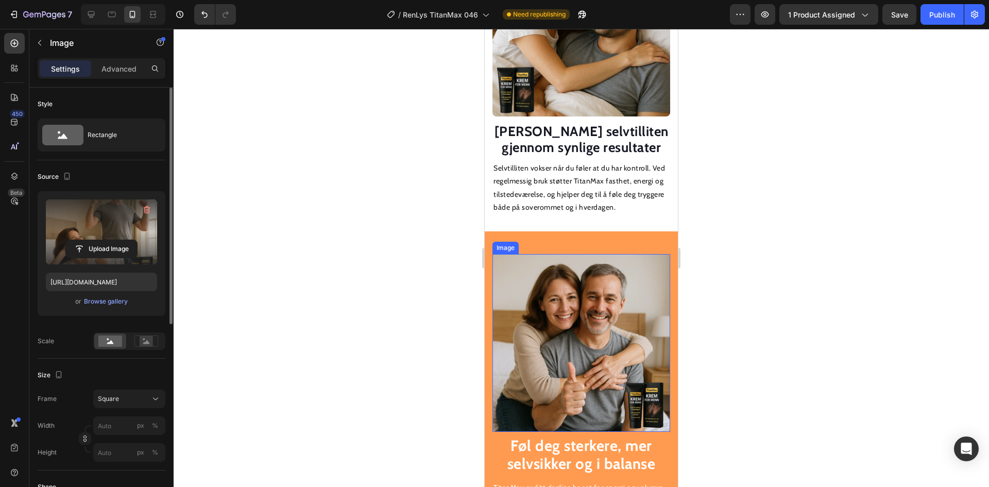
click at [558, 332] on img at bounding box center [581, 343] width 178 height 178
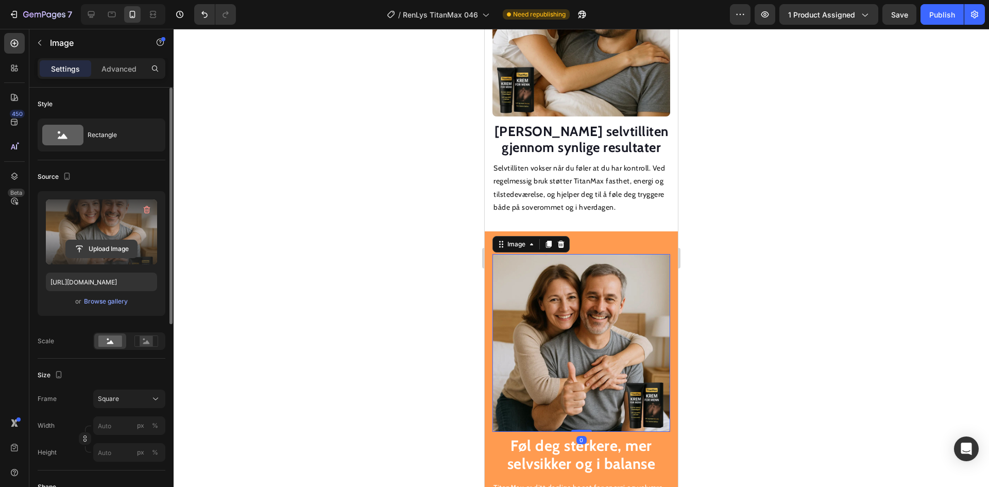
click at [94, 252] on input "file" at bounding box center [101, 249] width 71 height 18
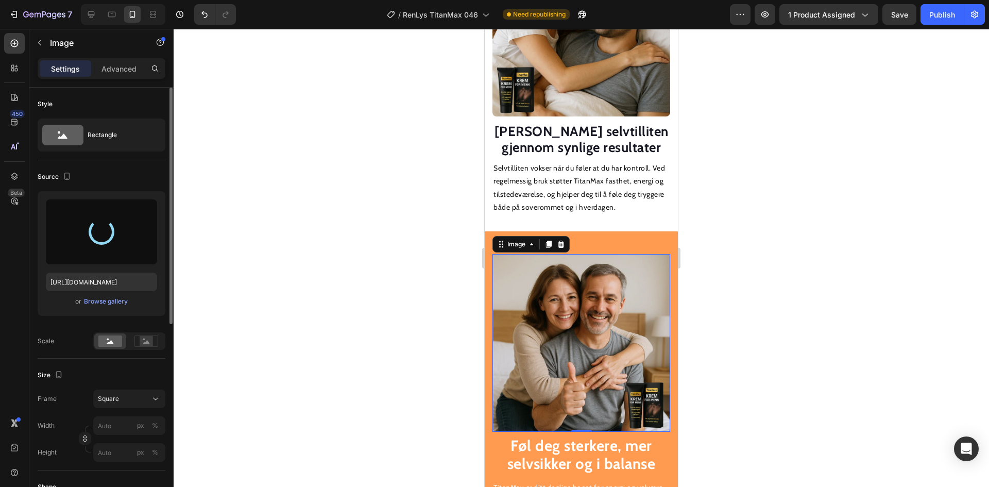
type input "[URL][DOMAIN_NAME]"
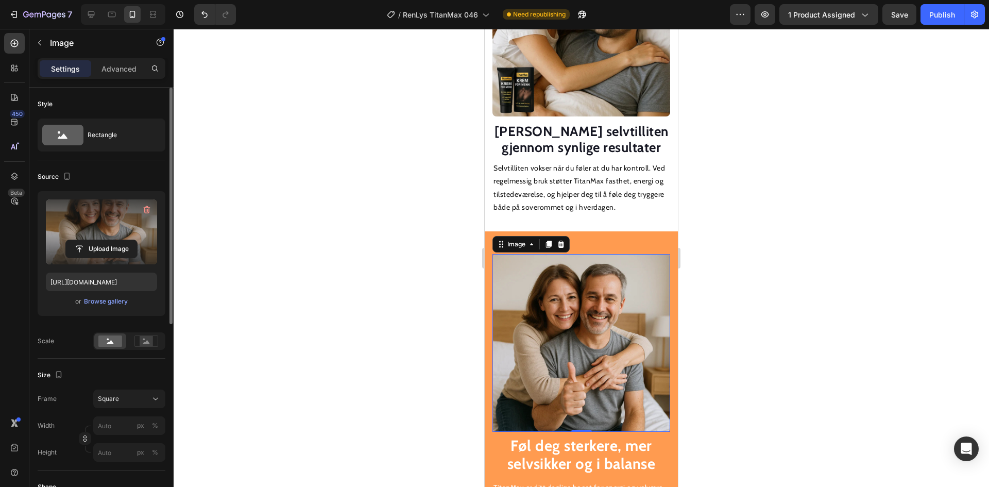
scroll to position [1213, 0]
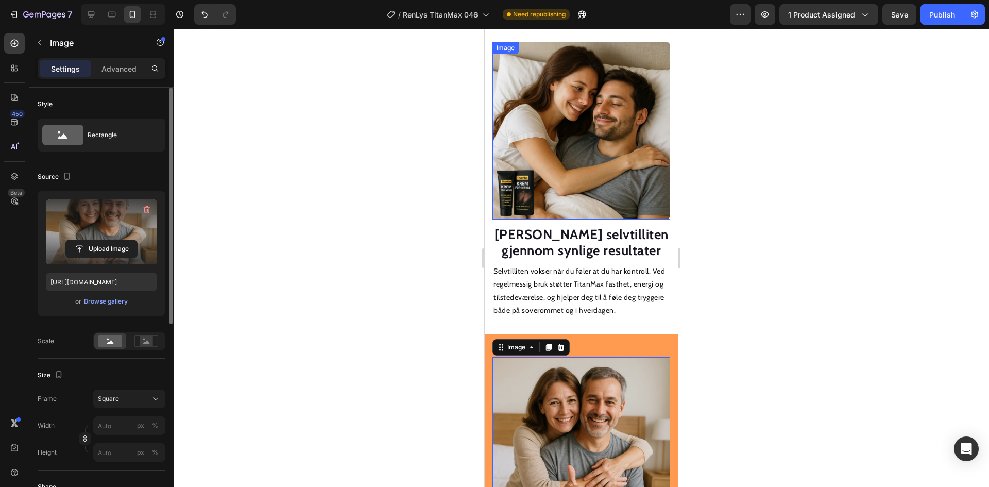
click at [546, 151] on img at bounding box center [581, 131] width 178 height 178
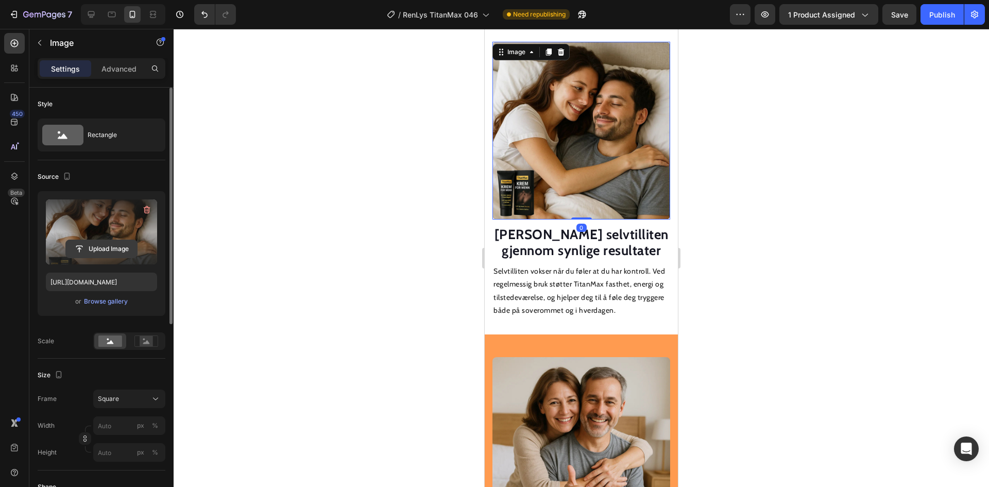
click at [103, 249] on input "file" at bounding box center [101, 249] width 71 height 18
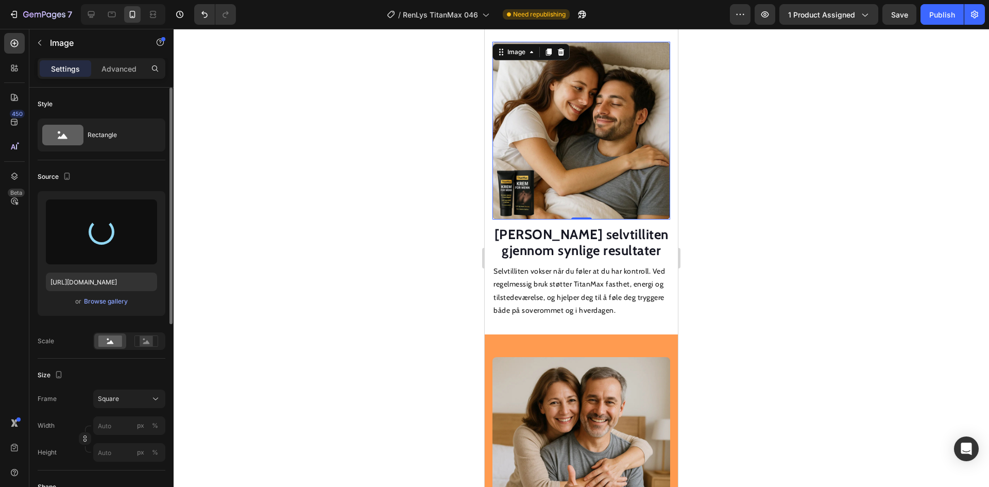
type input "[URL][DOMAIN_NAME]"
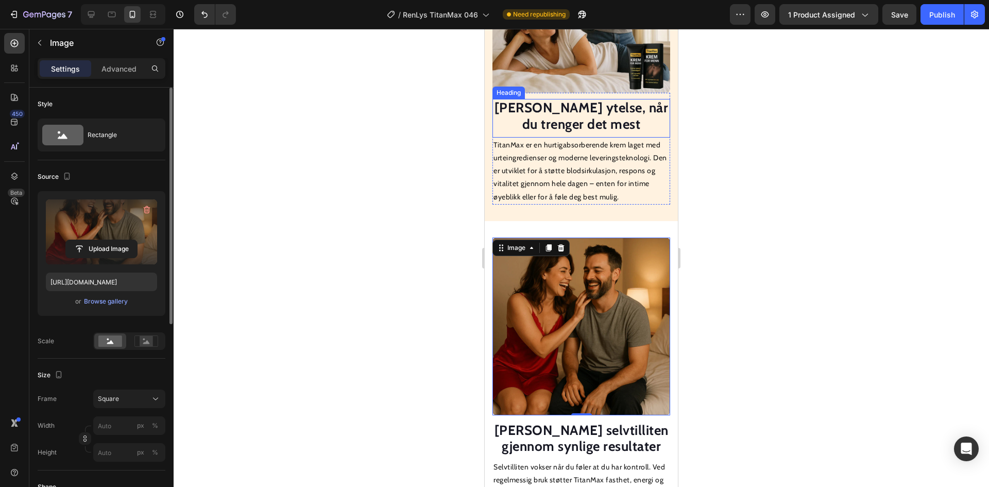
scroll to position [1007, 0]
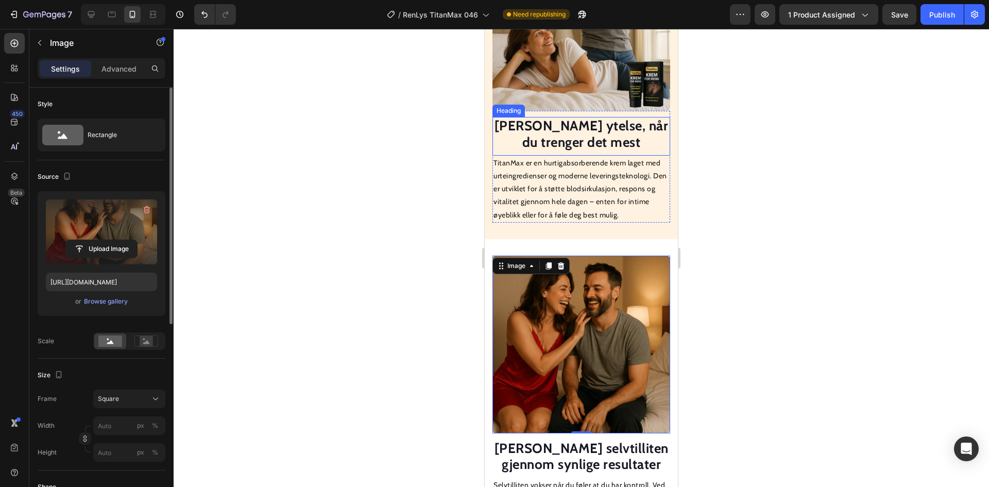
click at [554, 80] on img at bounding box center [581, 22] width 178 height 178
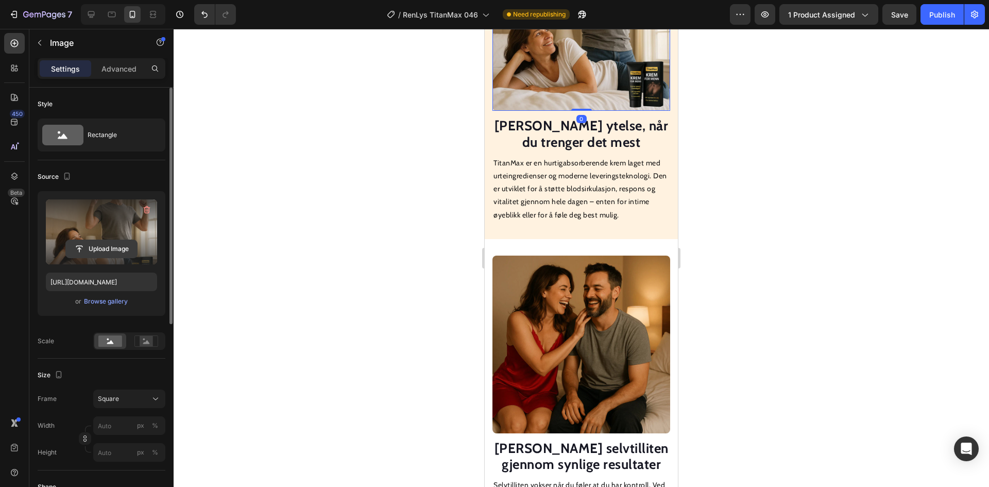
click at [110, 246] on input "file" at bounding box center [101, 249] width 71 height 18
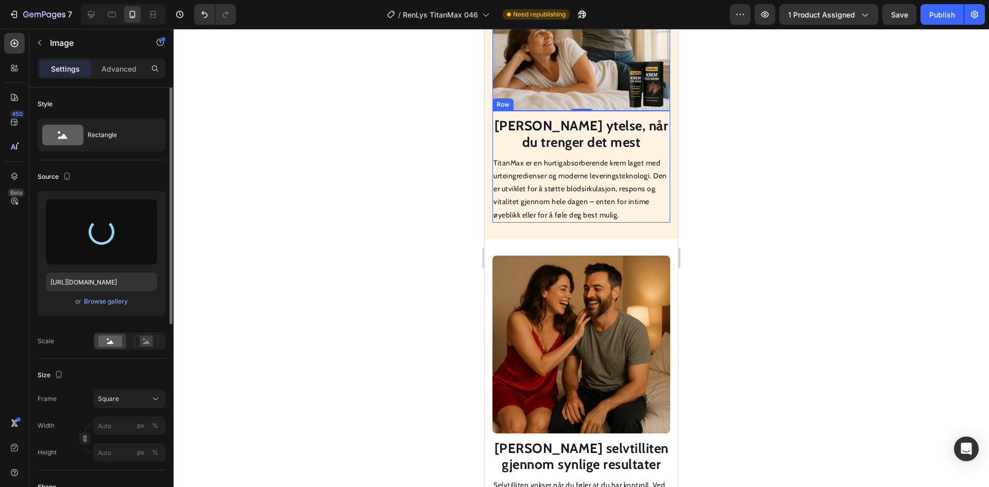
type input "[URL][DOMAIN_NAME]"
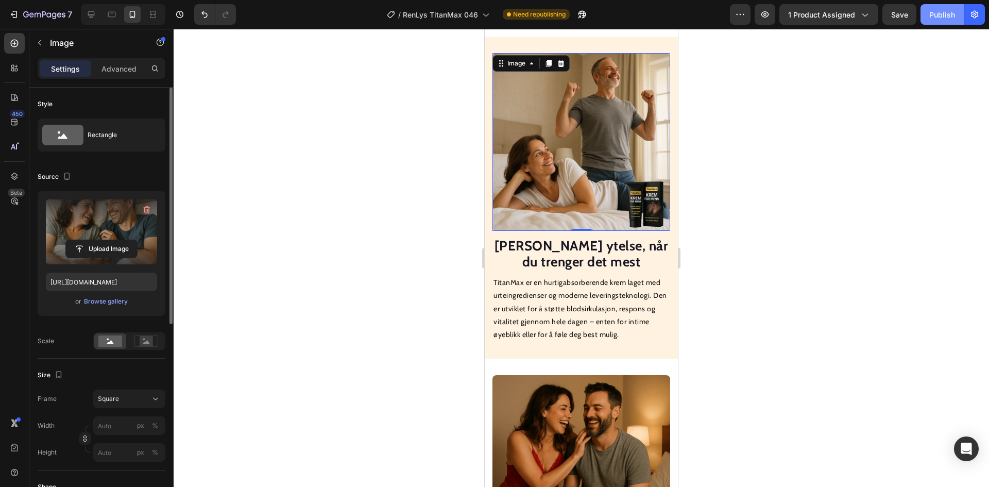
scroll to position [801, 0]
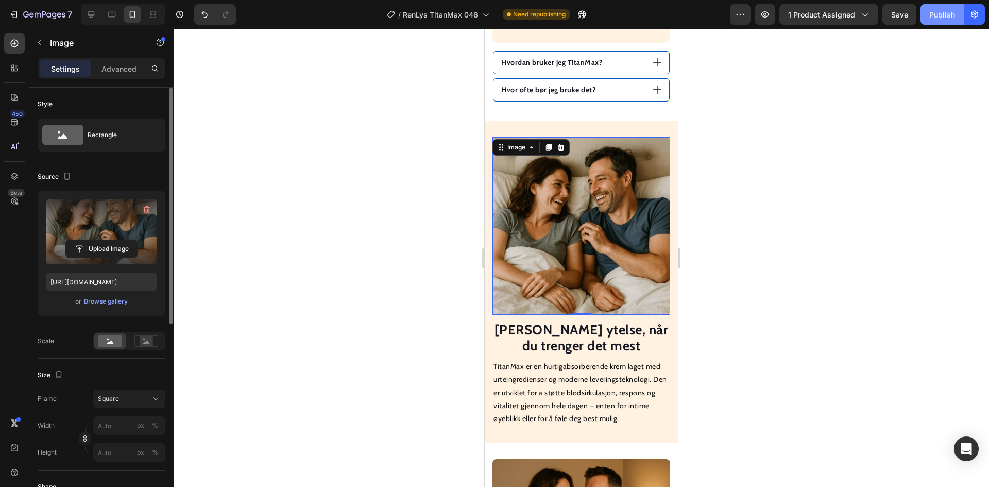
click at [951, 12] on div "Publish" at bounding box center [942, 14] width 26 height 11
